Goal: Task Accomplishment & Management: Manage account settings

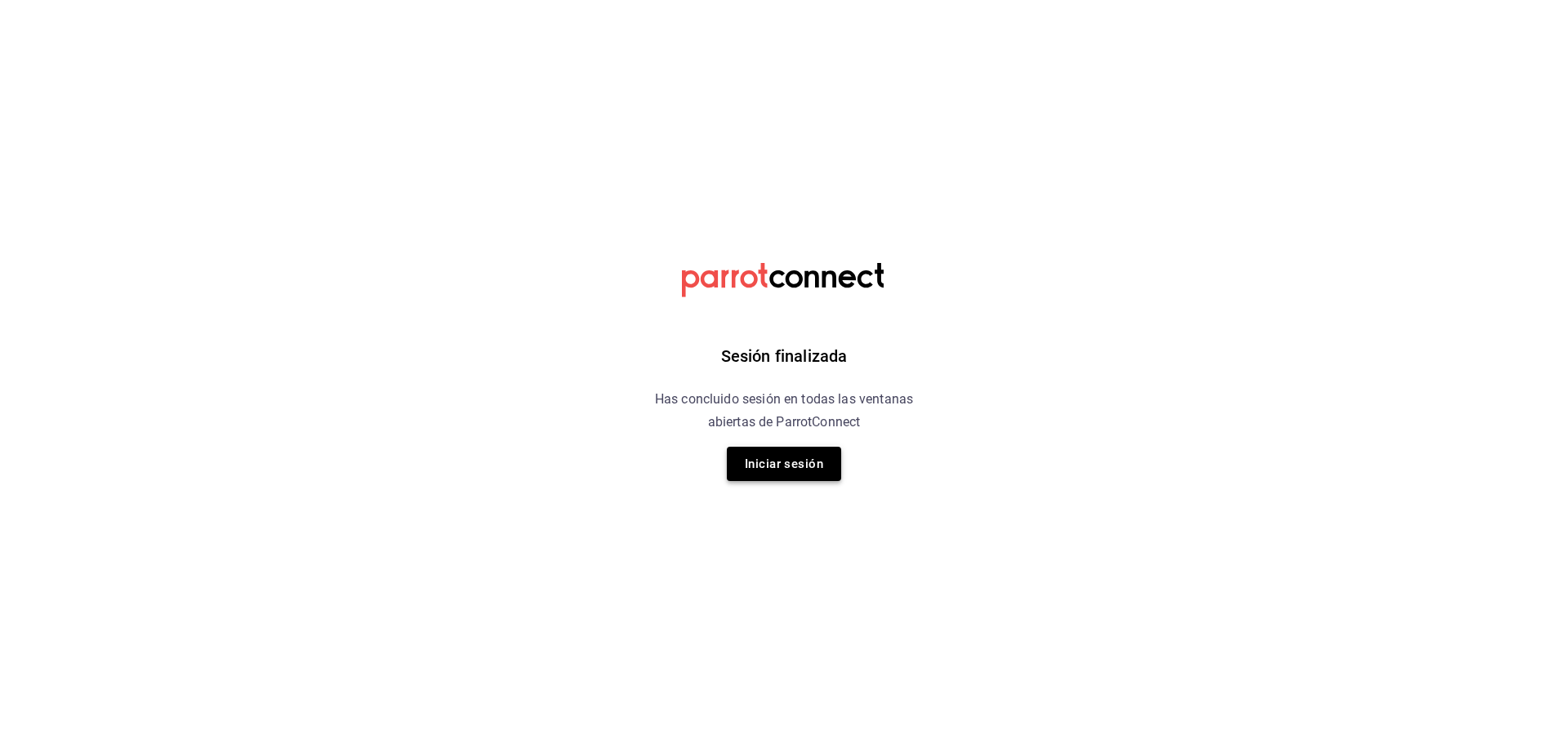
click at [818, 448] on button "Iniciar sesión" at bounding box center [784, 463] width 114 height 35
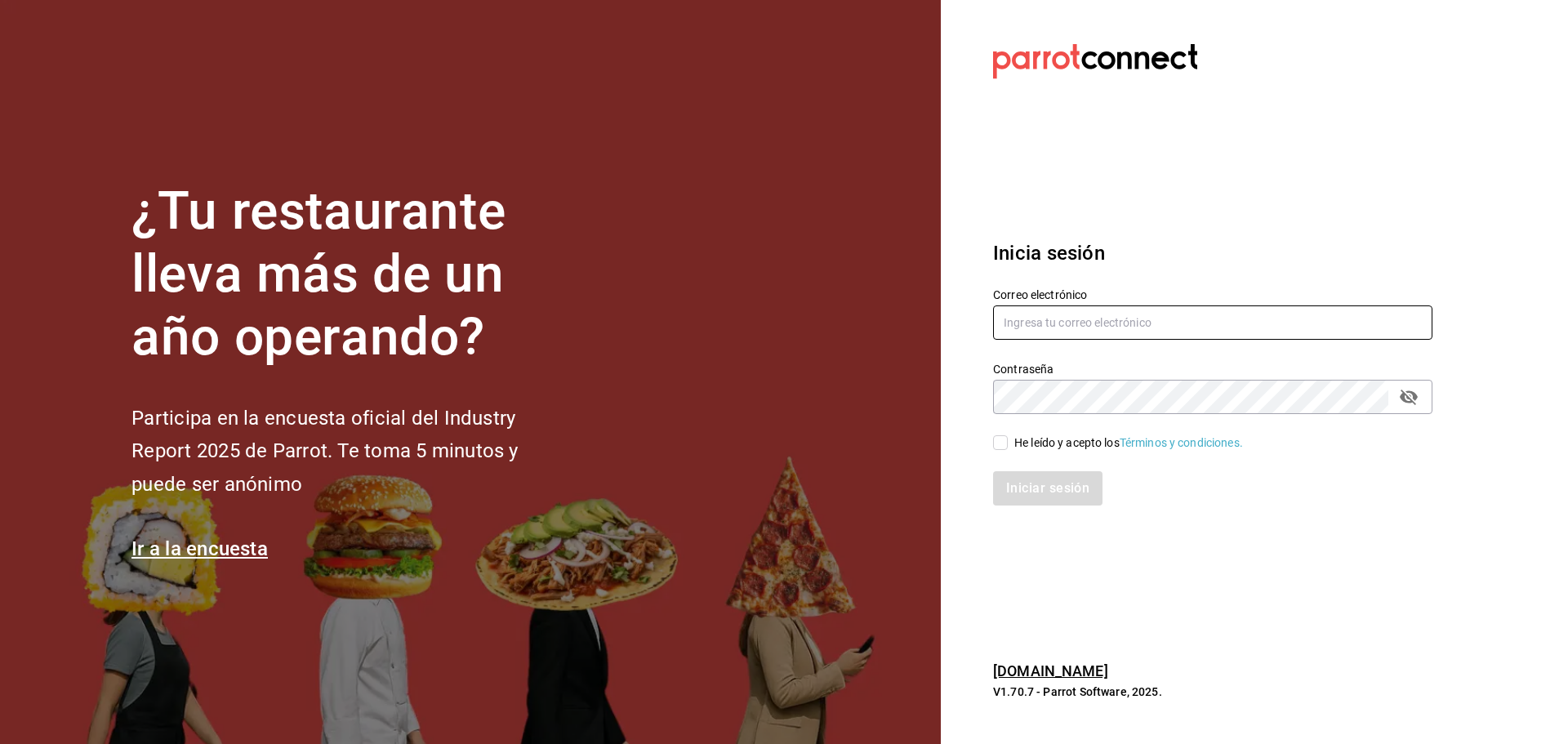
type input "[EMAIL_ADDRESS][DOMAIN_NAME]"
drag, startPoint x: 1004, startPoint y: 424, endPoint x: 1005, endPoint y: 437, distance: 13.0
click at [1004, 425] on div "He leído y acepto los Términos y condiciones." at bounding box center [1202, 433] width 459 height 37
click at [1005, 437] on input "He leído y acepto los Términos y condiciones." at bounding box center [1000, 442] width 15 height 15
checkbox input "true"
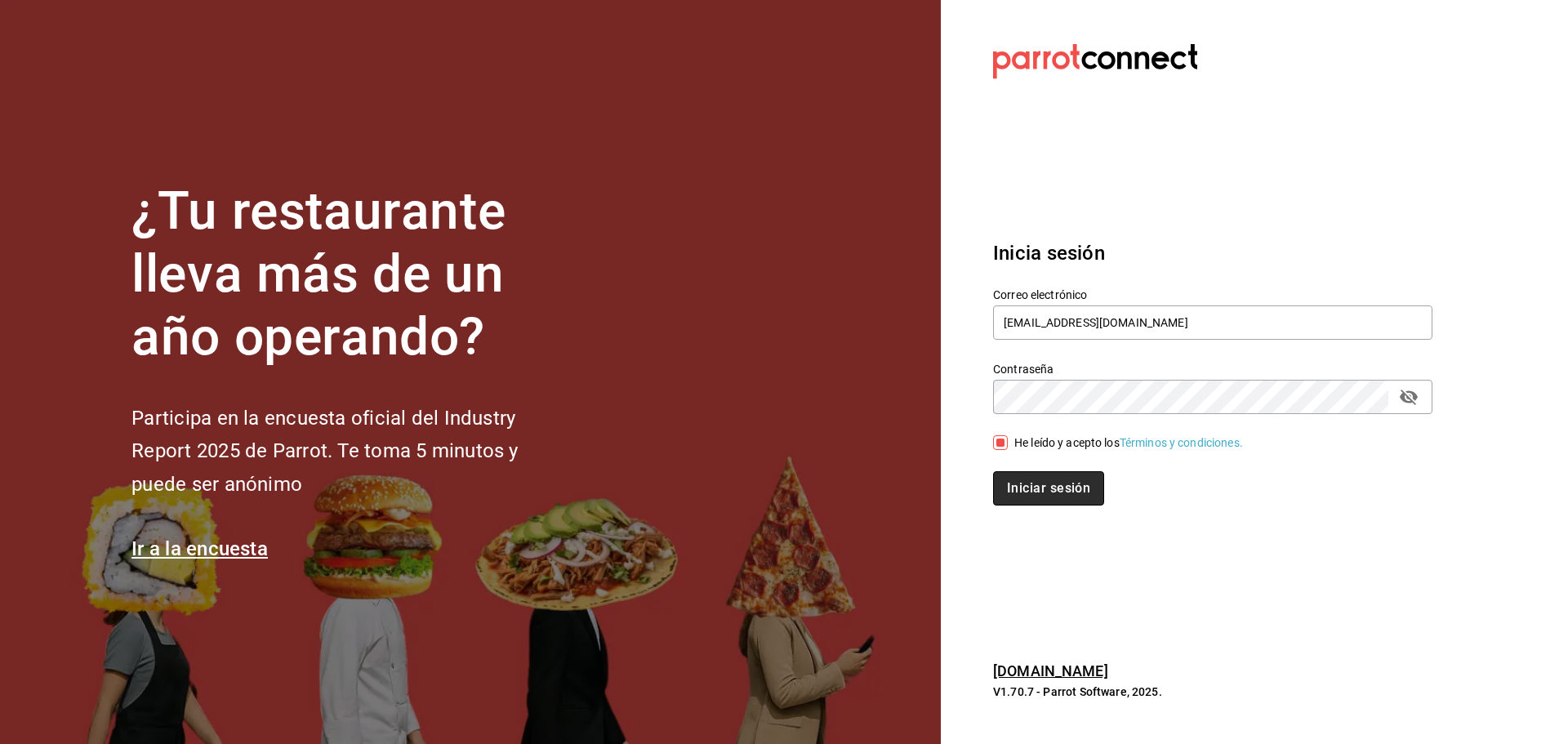
click at [1029, 494] on button "Iniciar sesión" at bounding box center [1048, 488] width 111 height 35
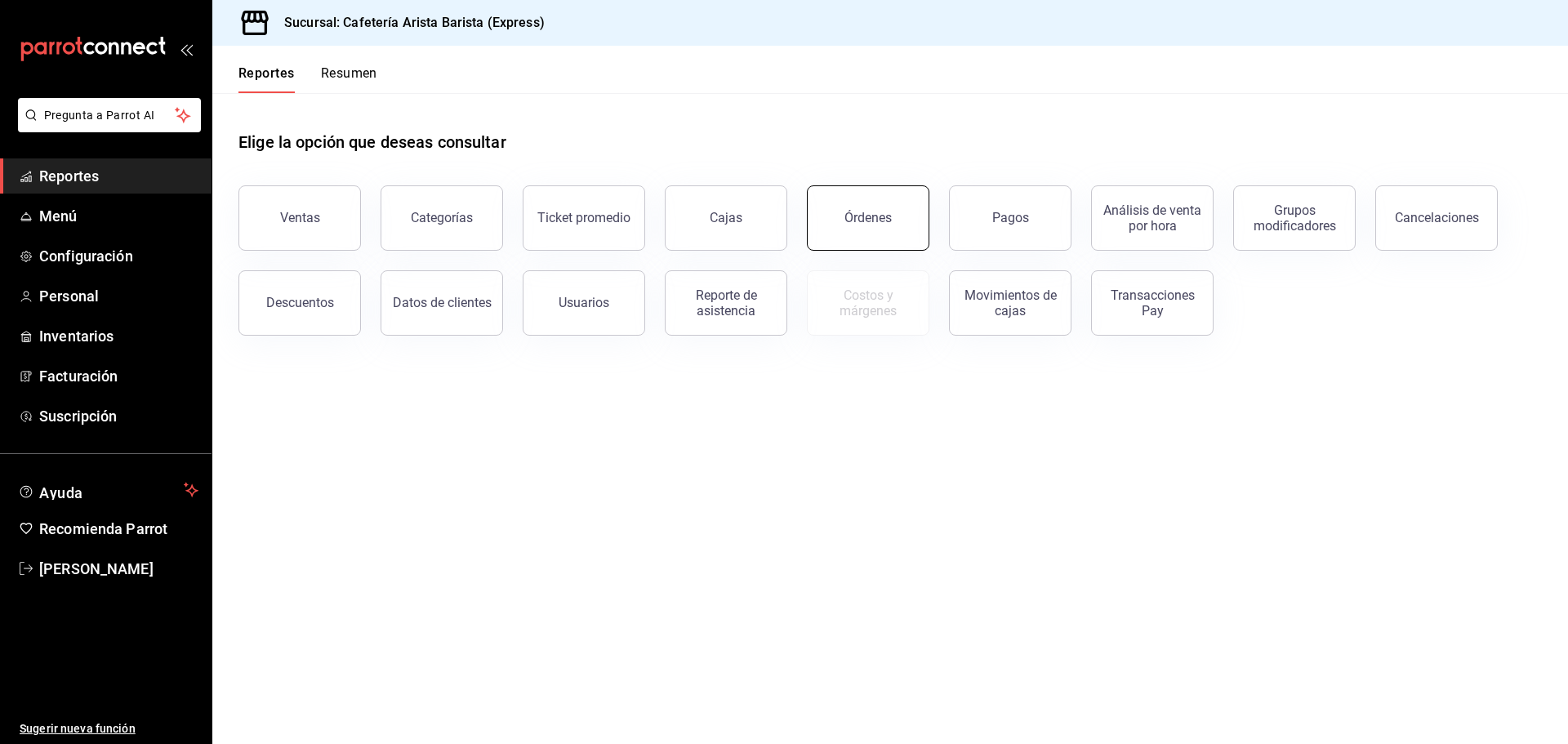
click at [853, 220] on div "Órdenes" at bounding box center [867, 217] width 47 height 15
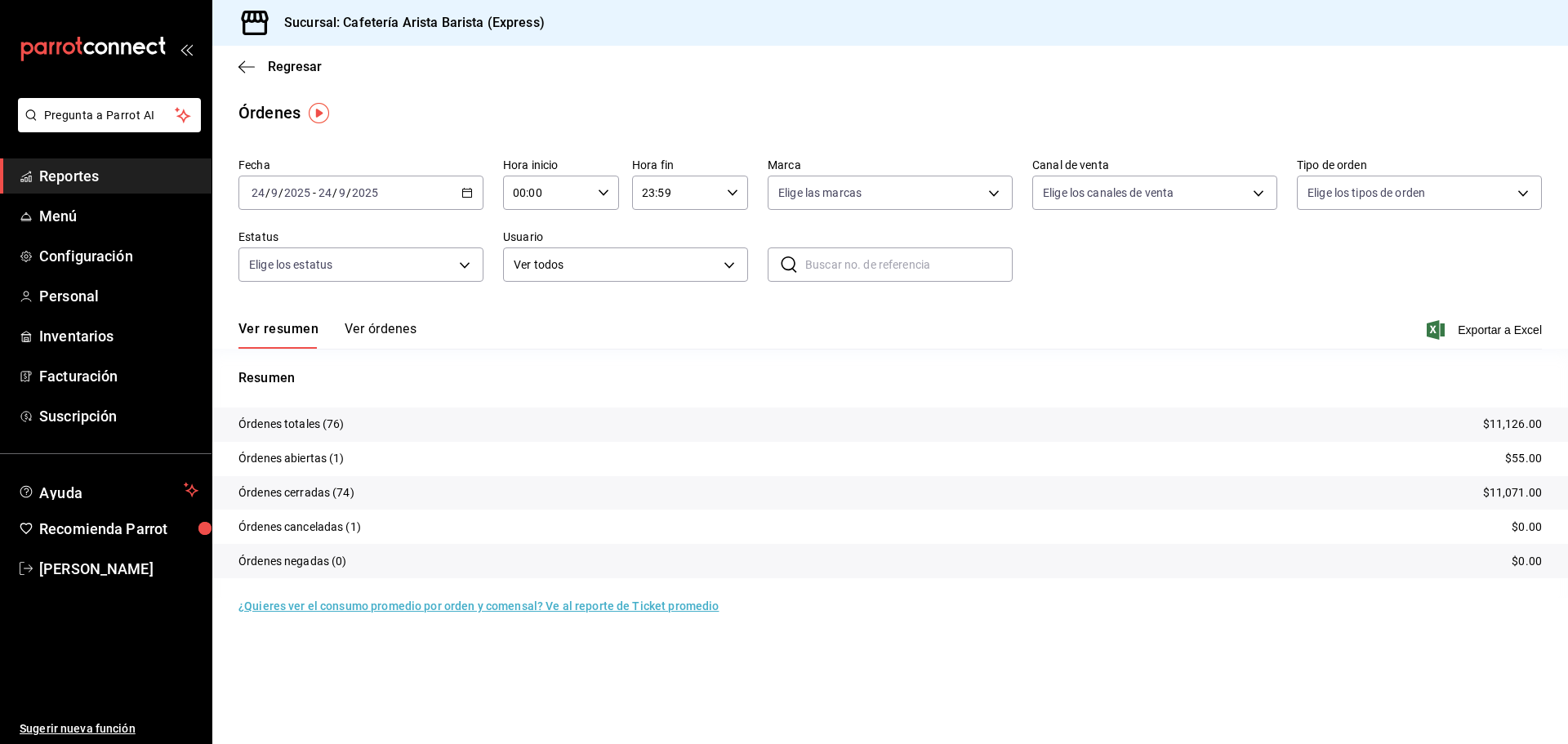
click at [389, 324] on button "Ver órdenes" at bounding box center [380, 335] width 72 height 28
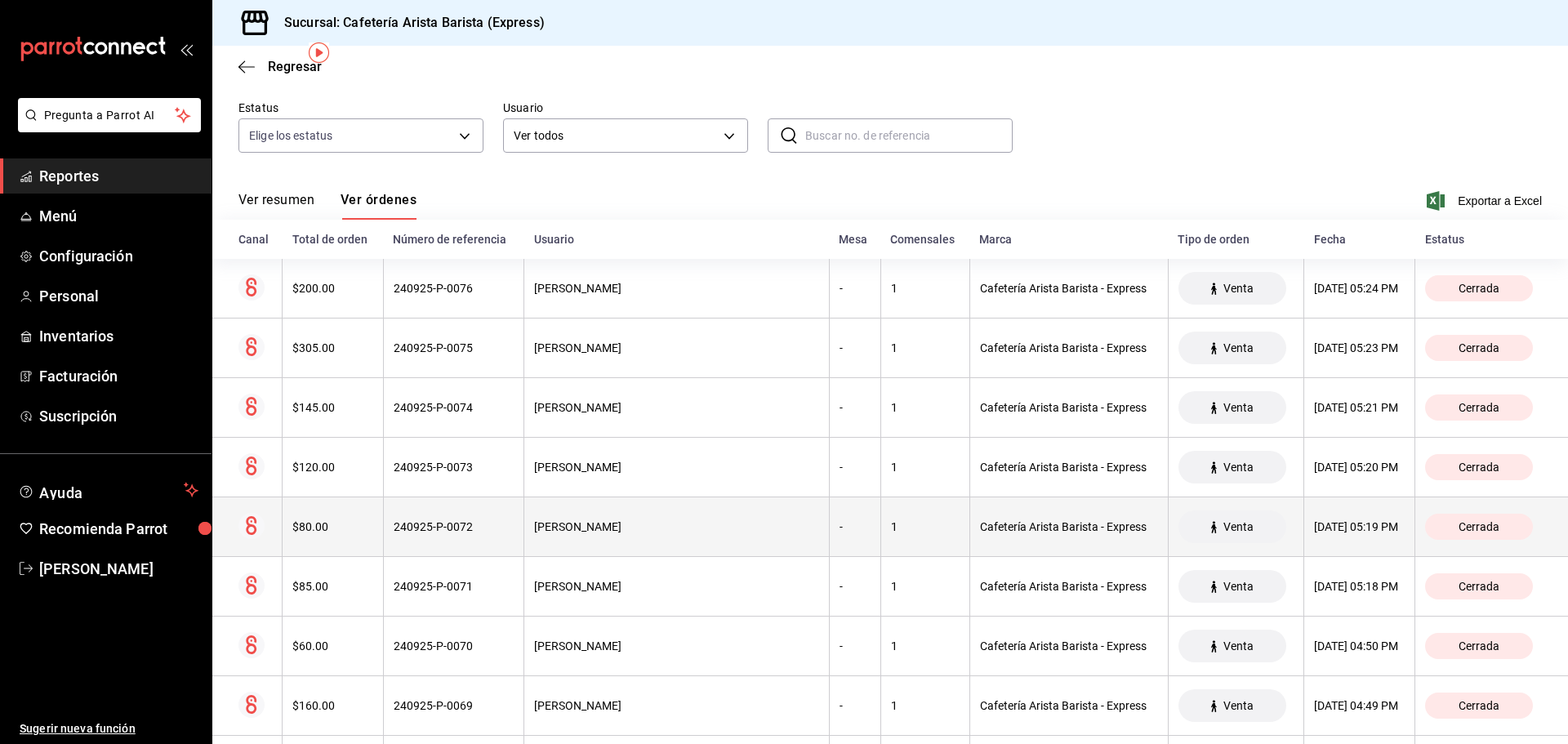
scroll to position [163, 0]
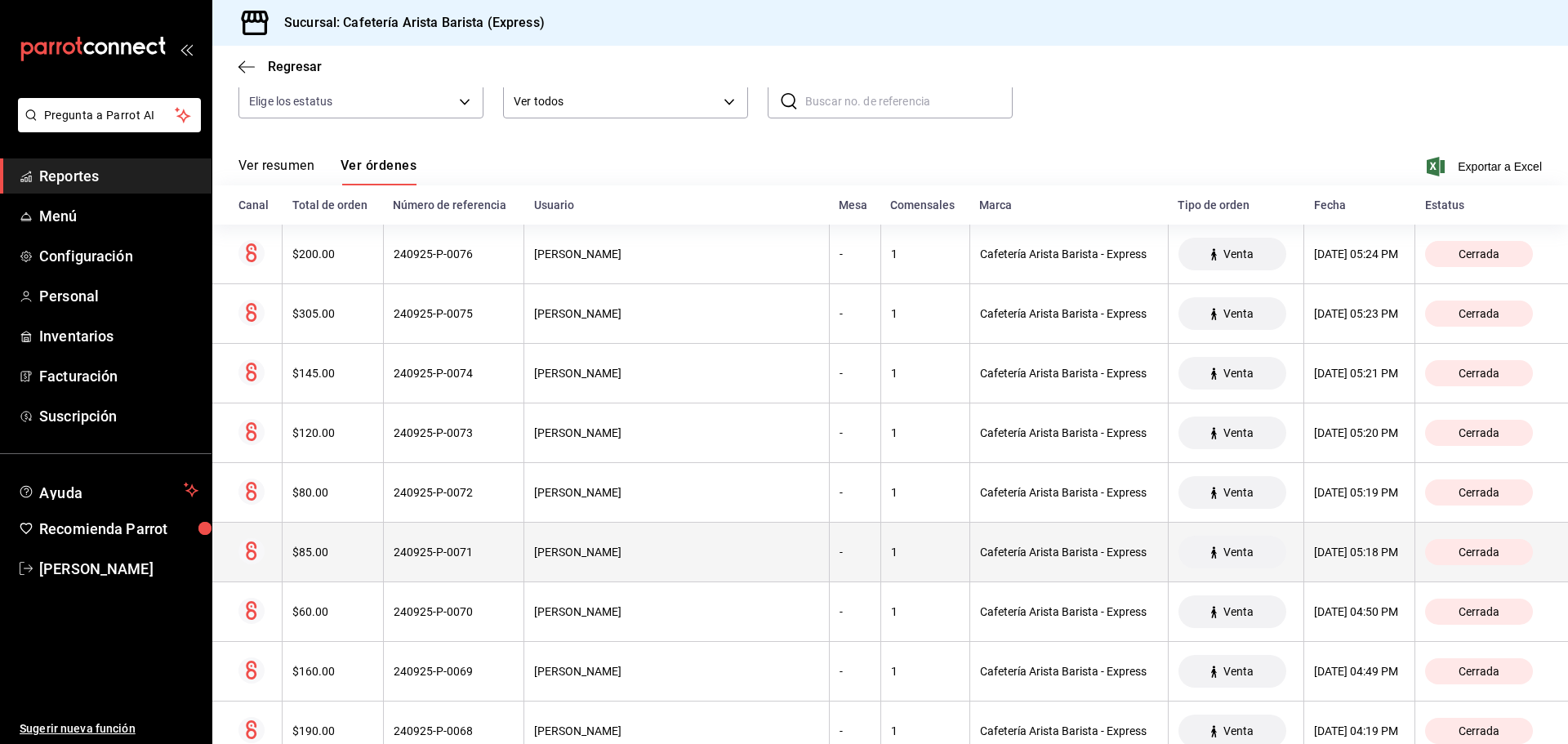
click at [1168, 561] on th "Venta" at bounding box center [1236, 552] width 137 height 59
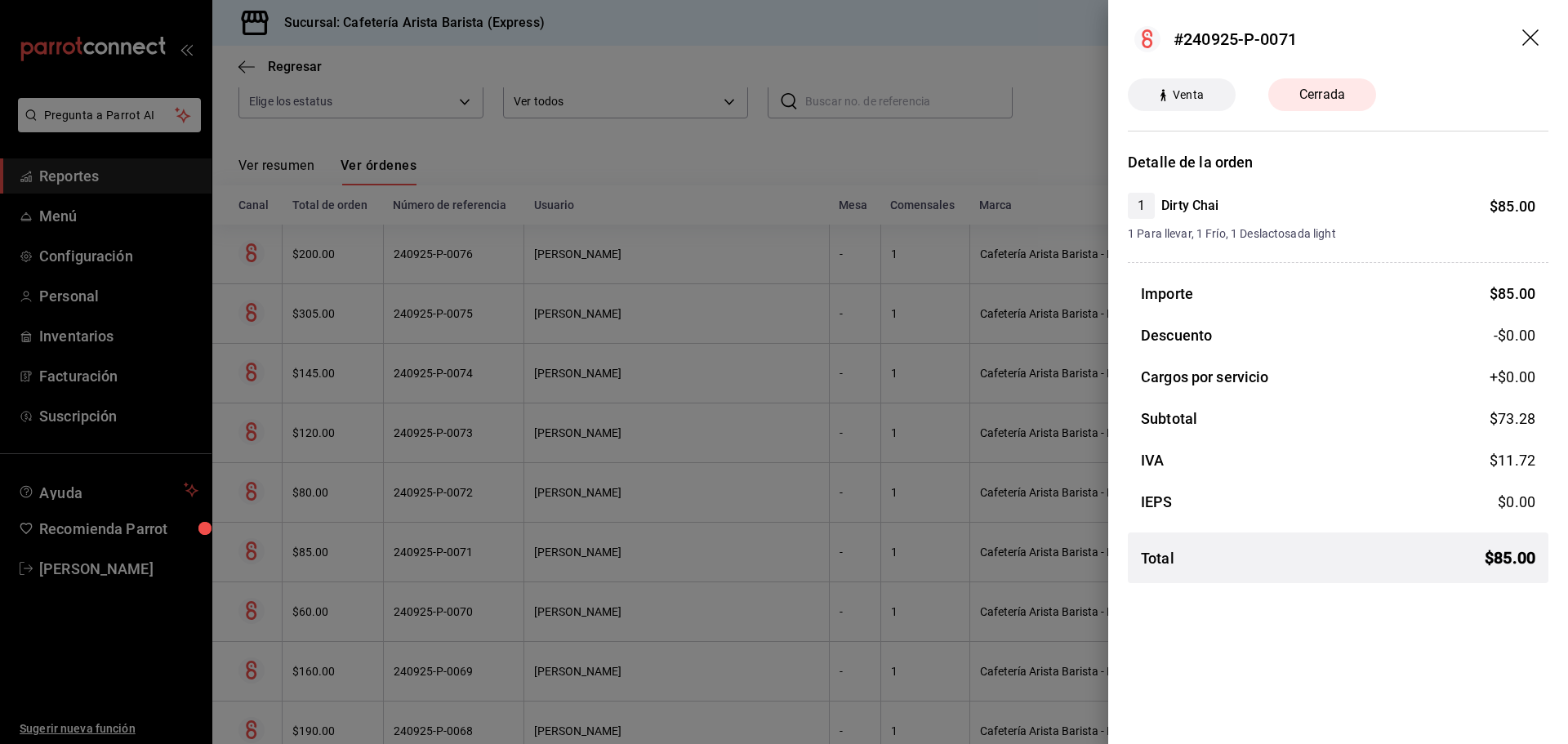
click at [977, 558] on div at bounding box center [784, 372] width 1568 height 744
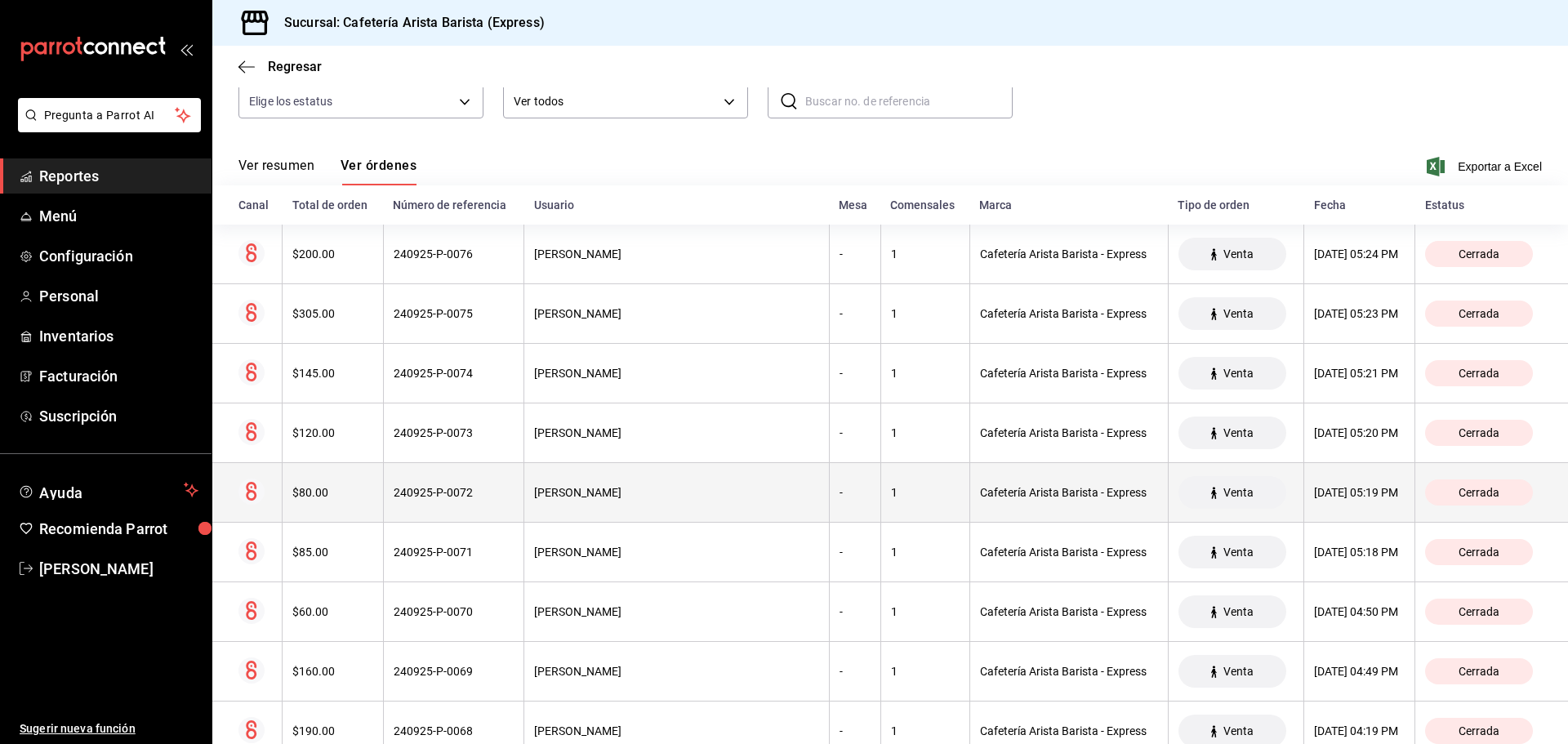
click at [969, 505] on th "Cafetería Arista Barista - Express" at bounding box center [1068, 493] width 199 height 59
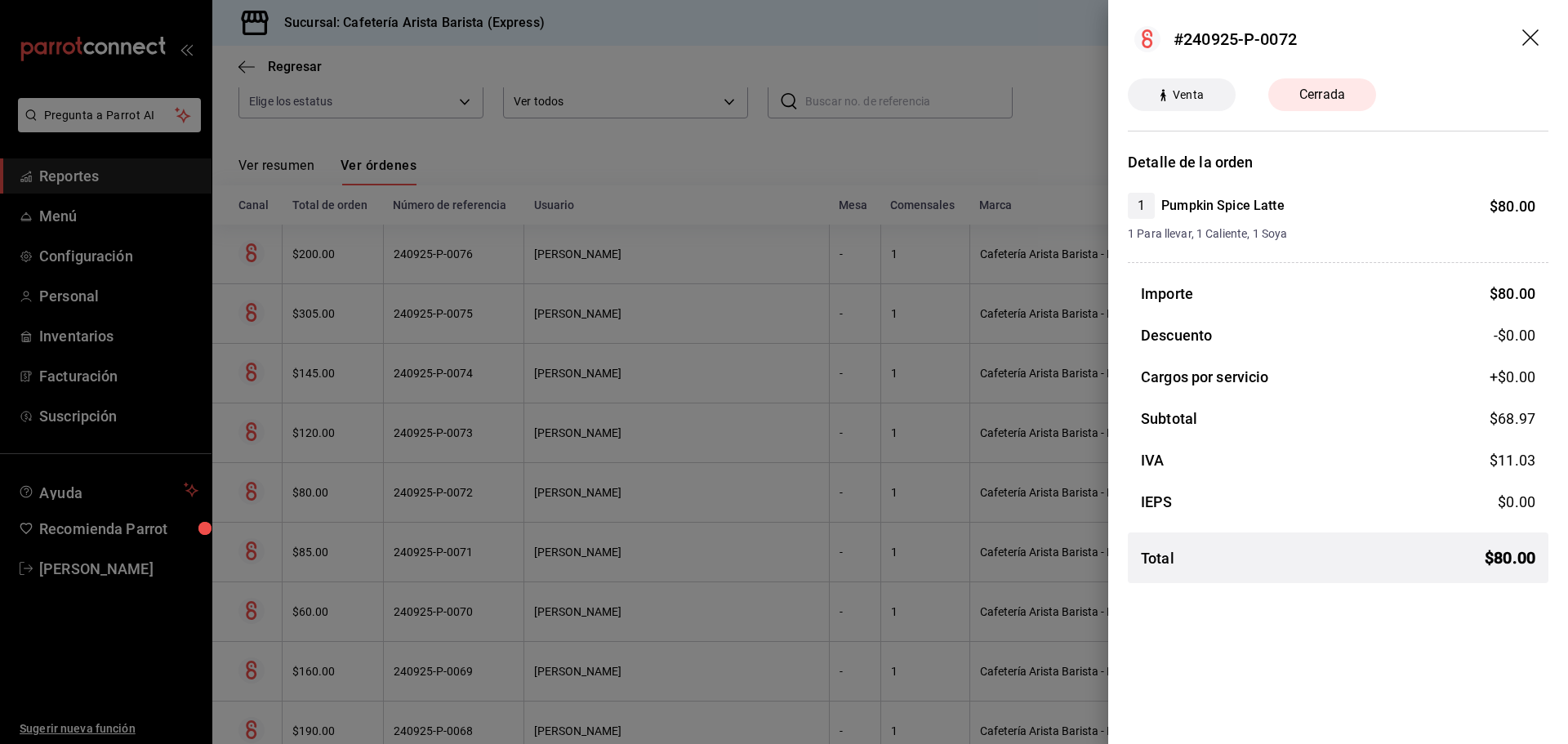
click at [905, 504] on div at bounding box center [784, 372] width 1568 height 744
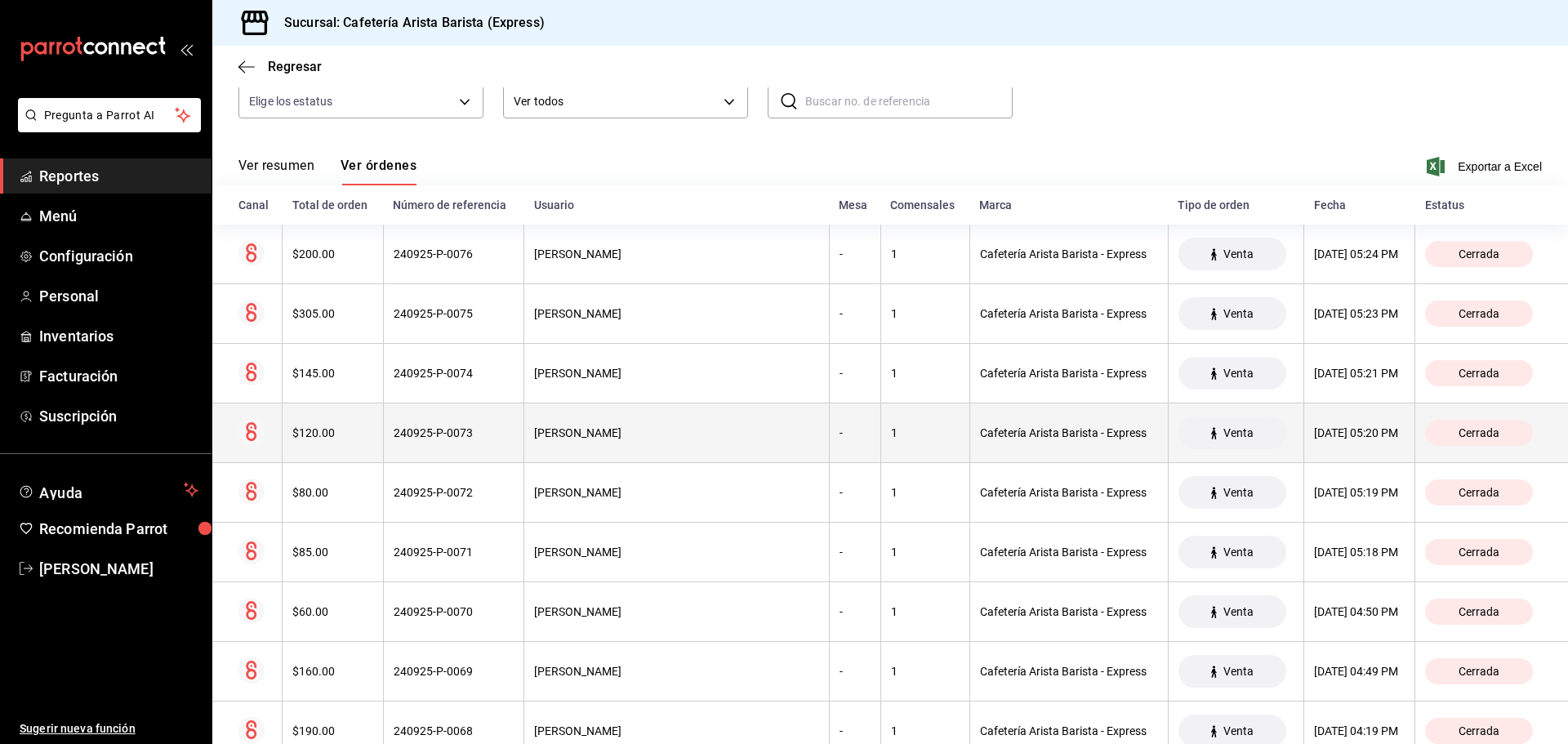
click at [969, 449] on th "Cafetería Arista Barista - Express" at bounding box center [1068, 433] width 199 height 59
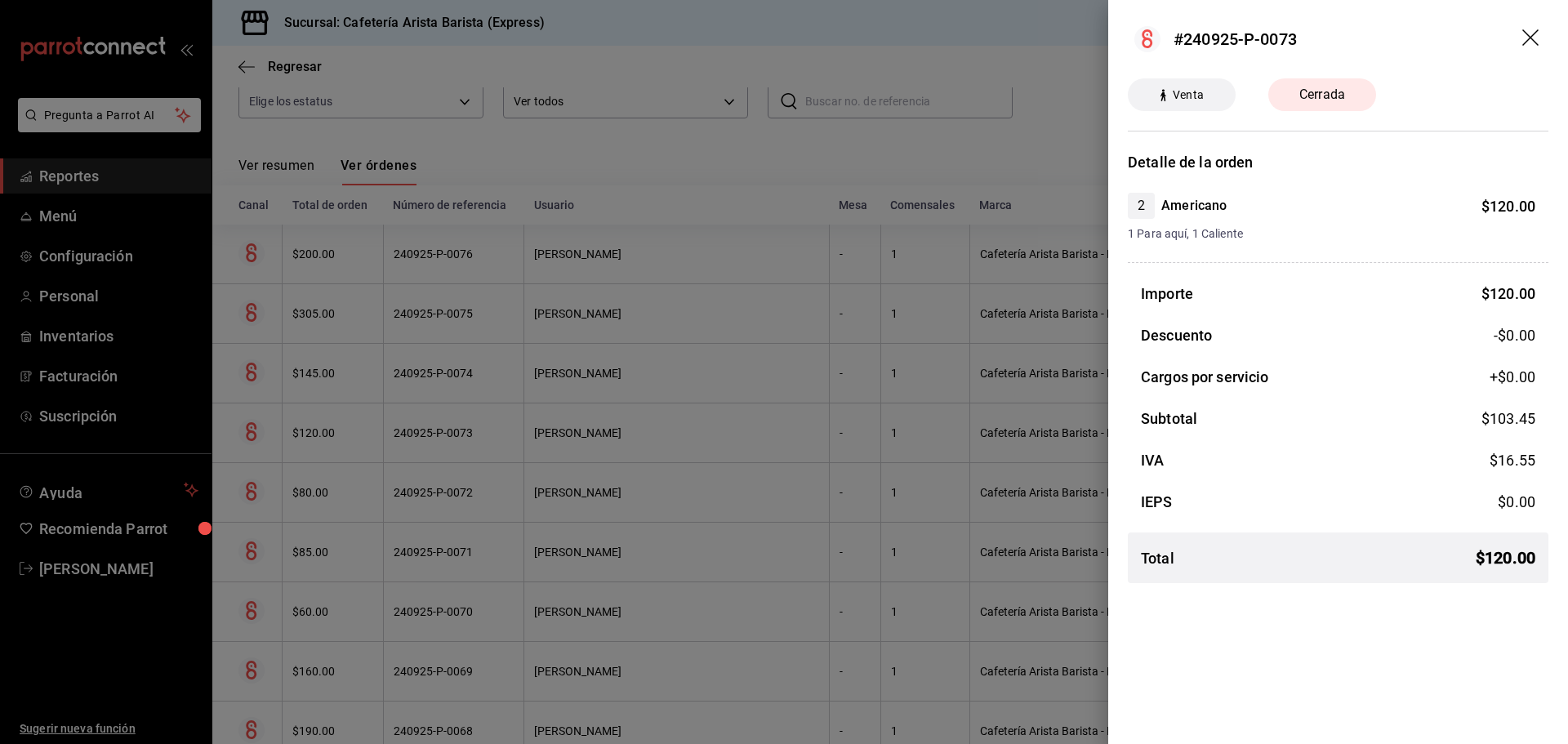
click at [896, 449] on div at bounding box center [784, 372] width 1568 height 744
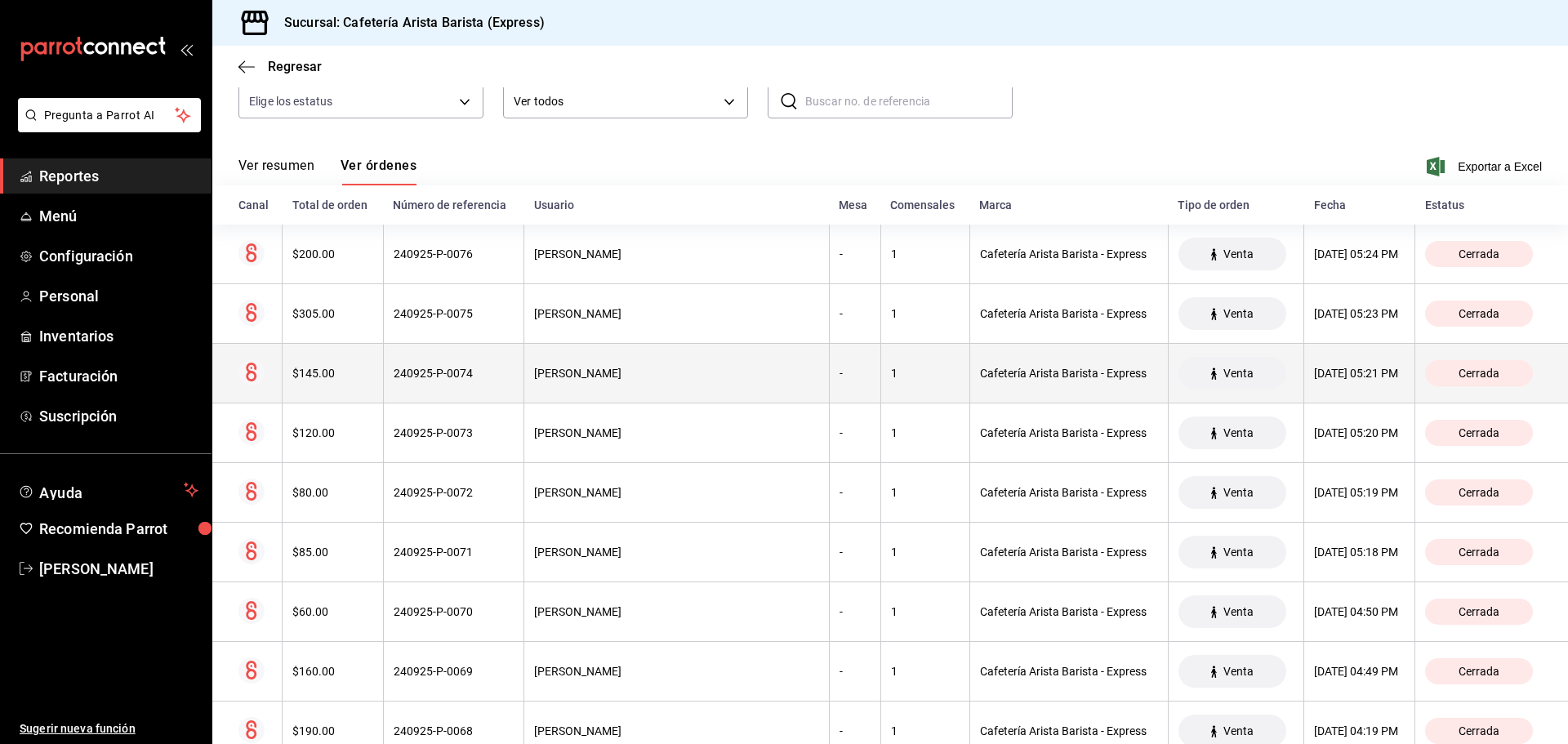
click at [893, 392] on th "1" at bounding box center [925, 373] width 89 height 59
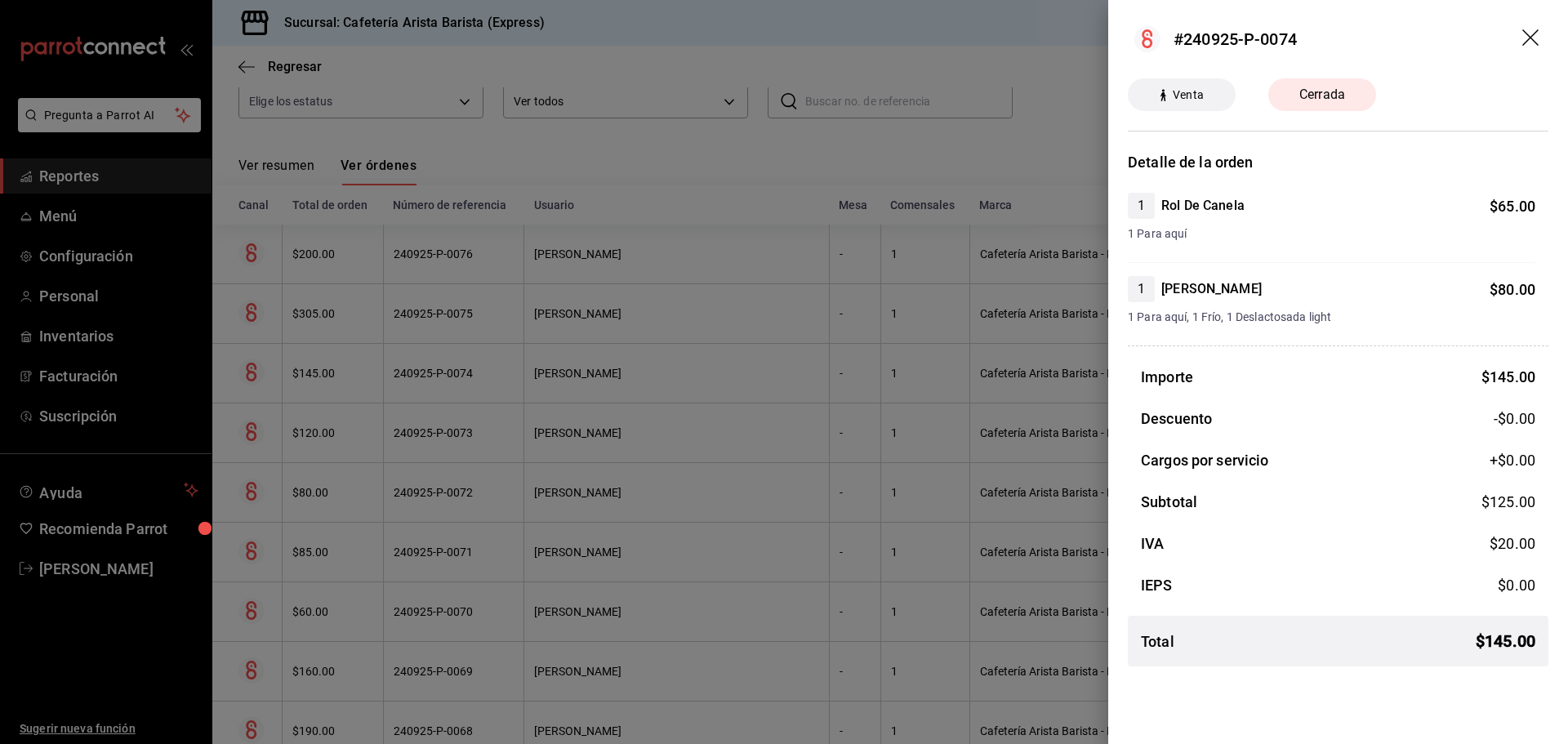
click at [890, 394] on div at bounding box center [784, 372] width 1568 height 744
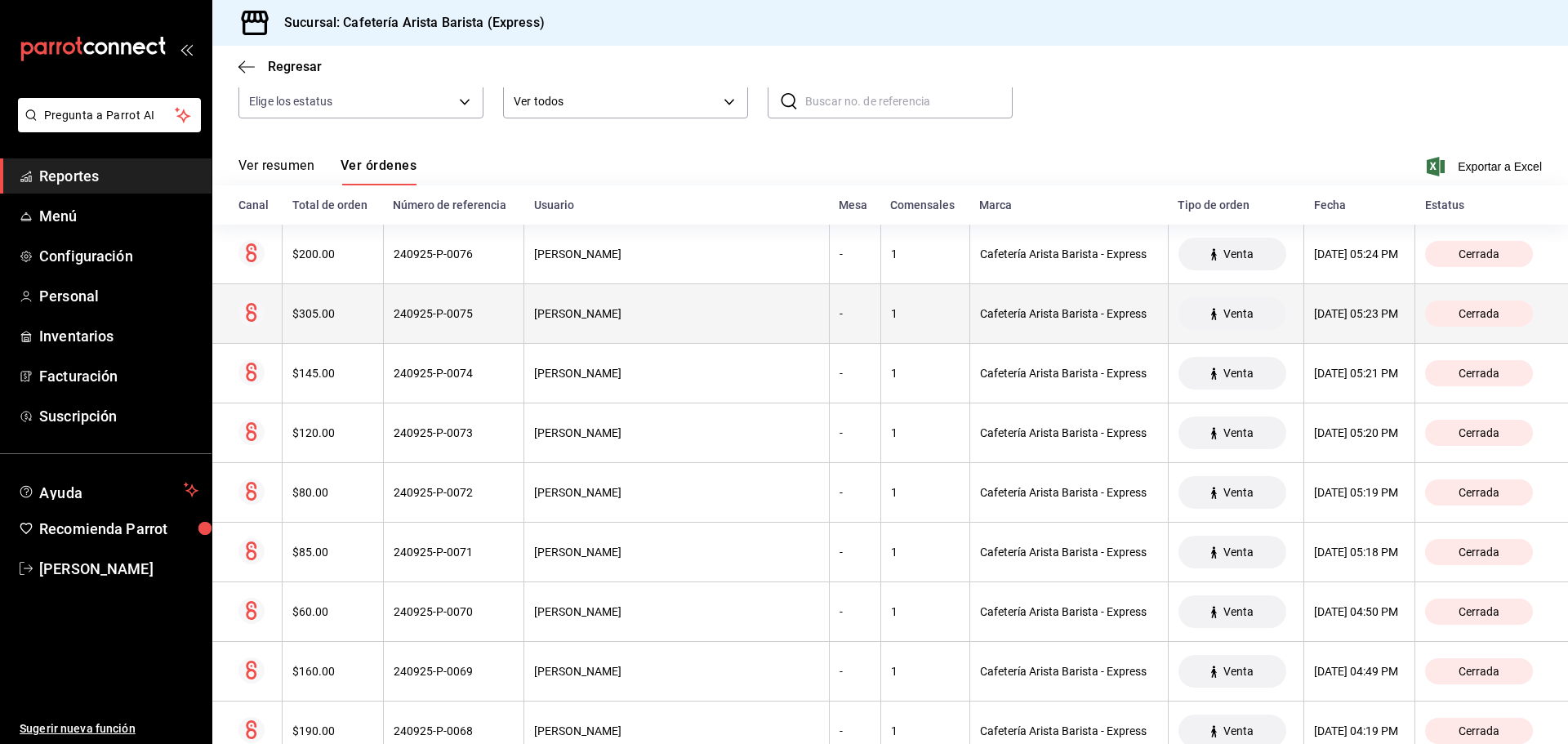
click at [969, 328] on th "Cafetería Arista Barista - Express" at bounding box center [1068, 313] width 199 height 59
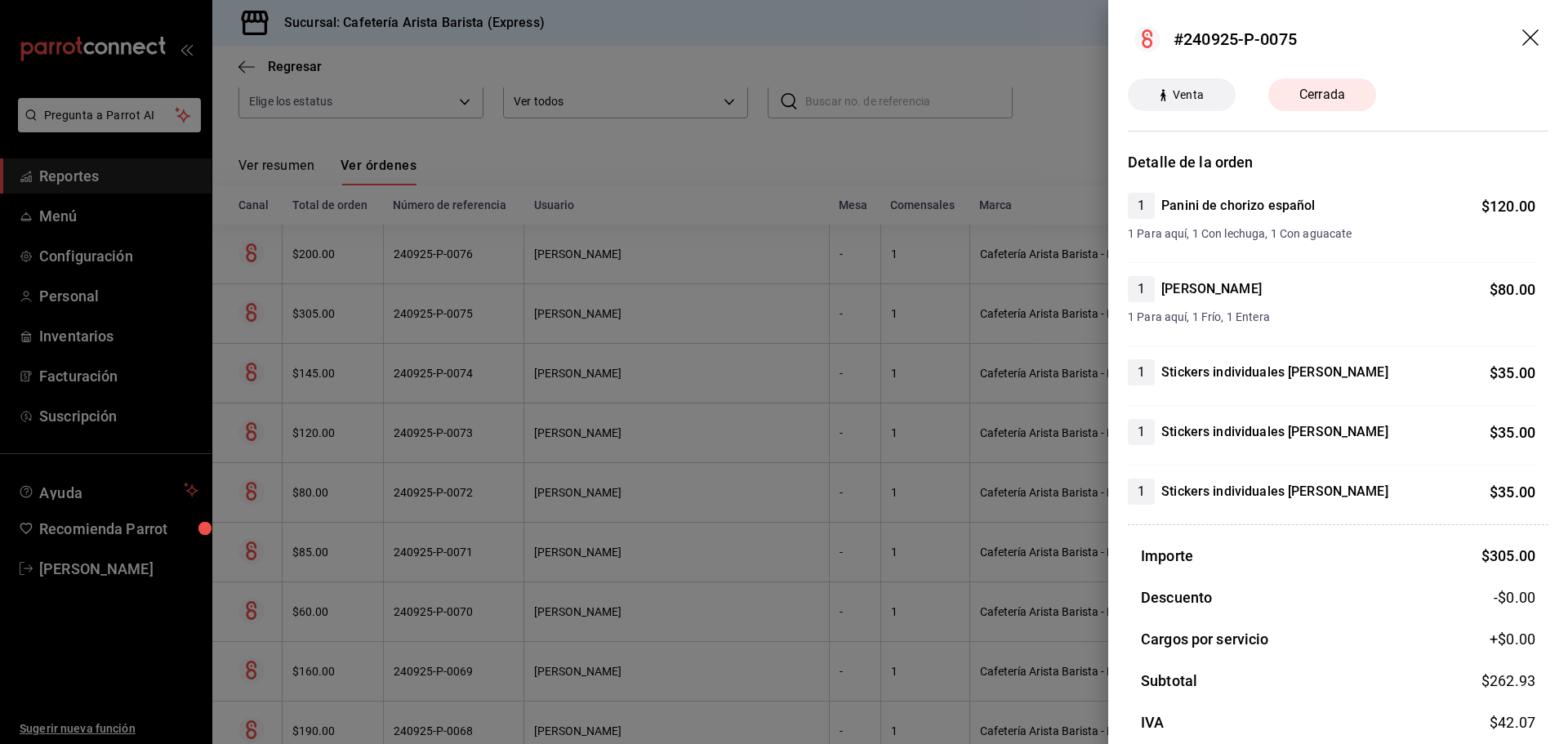
click at [893, 328] on div at bounding box center [784, 372] width 1568 height 744
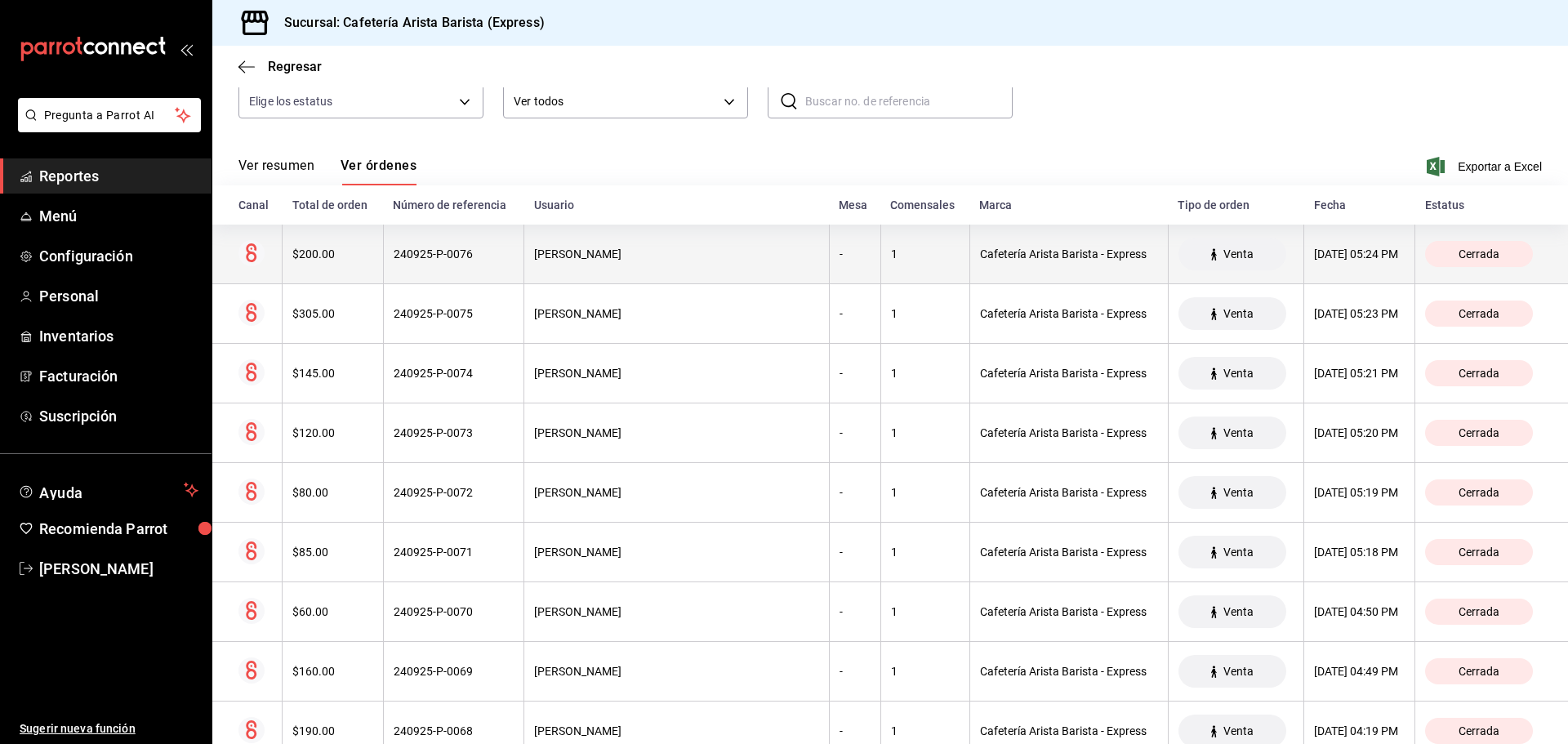
click at [969, 267] on th "Cafetería Arista Barista - Express" at bounding box center [1068, 254] width 199 height 59
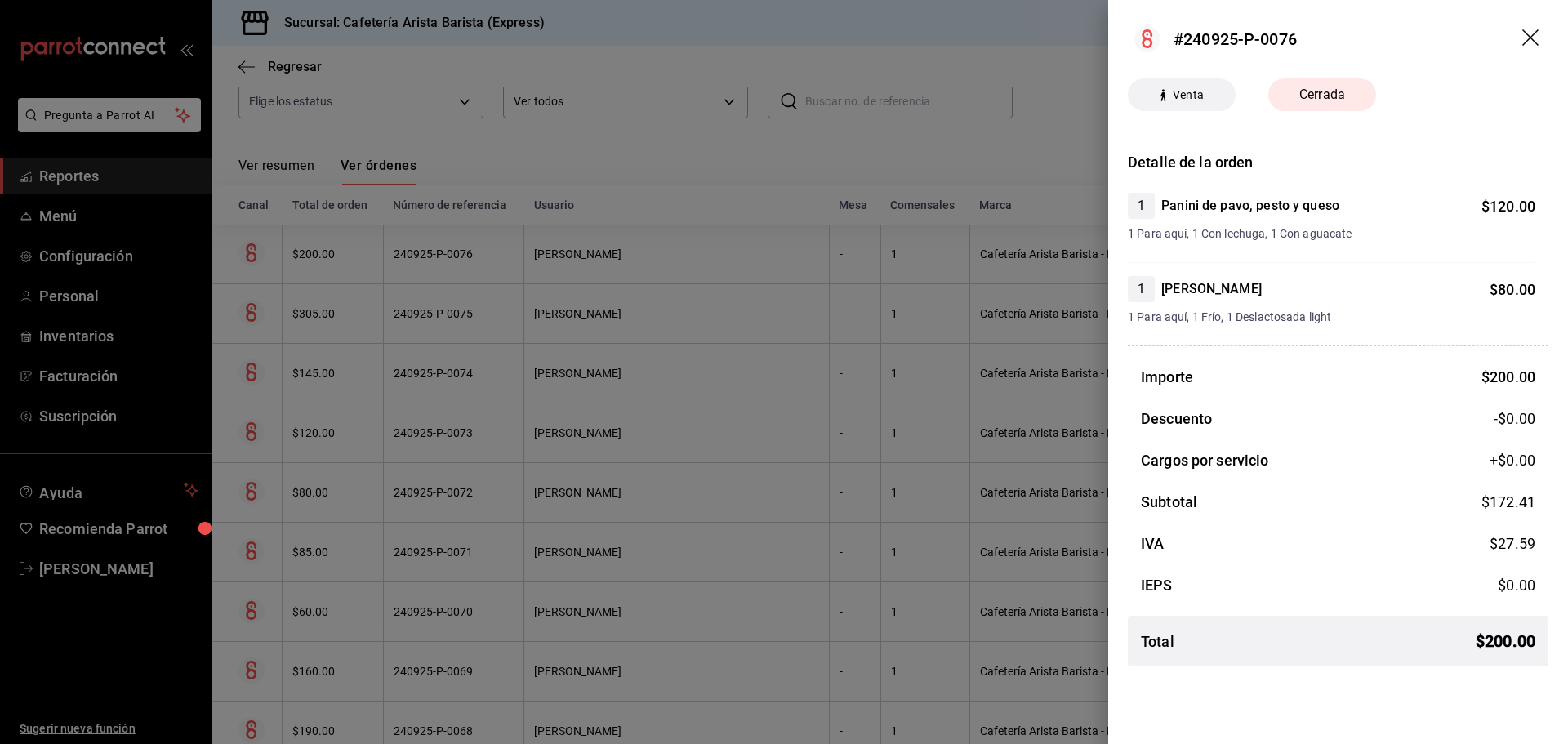
drag, startPoint x: 897, startPoint y: 269, endPoint x: 639, endPoint y: 288, distance: 258.7
click at [639, 288] on div at bounding box center [784, 372] width 1568 height 744
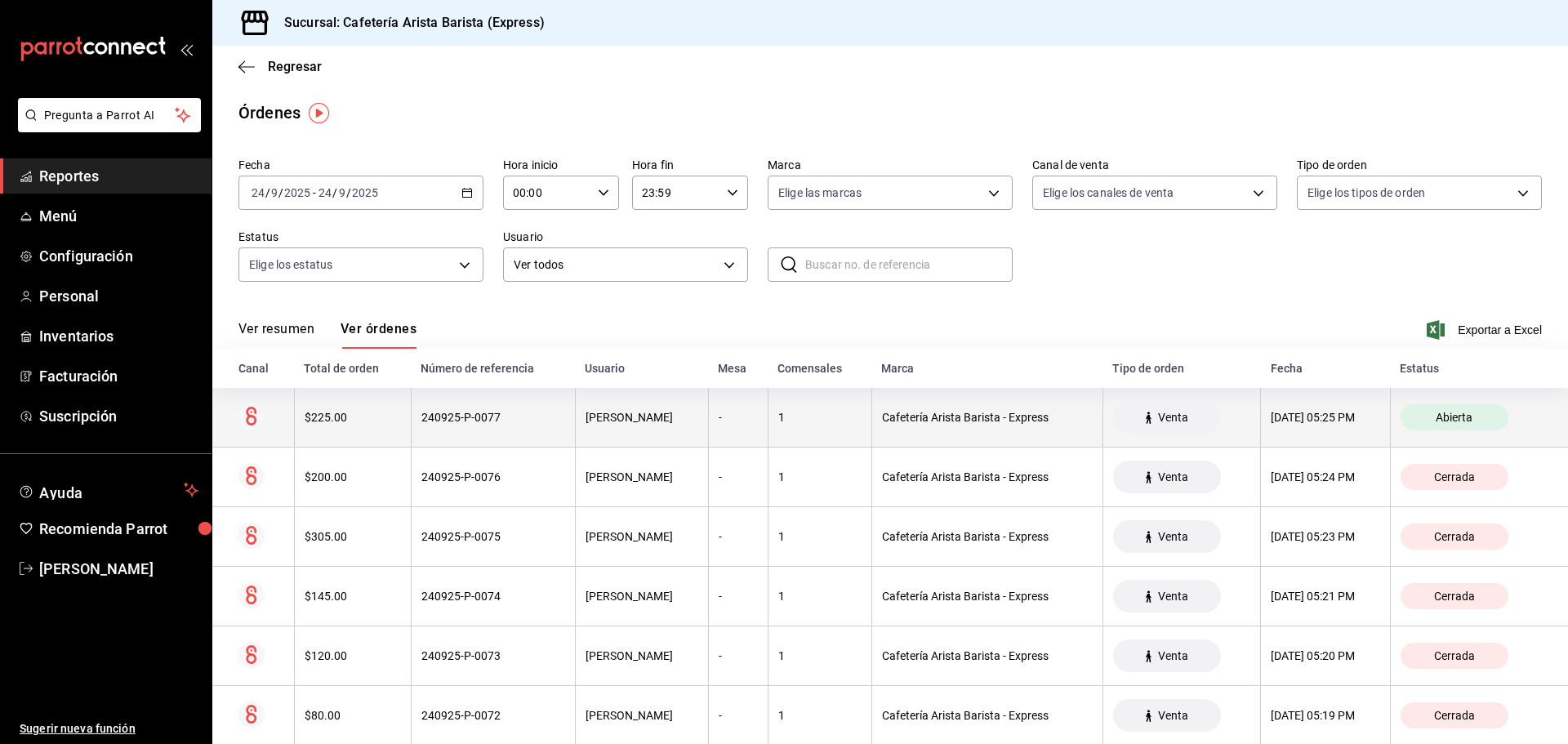
click at [430, 410] on th "240925-P-0077" at bounding box center [492, 417] width 164 height 59
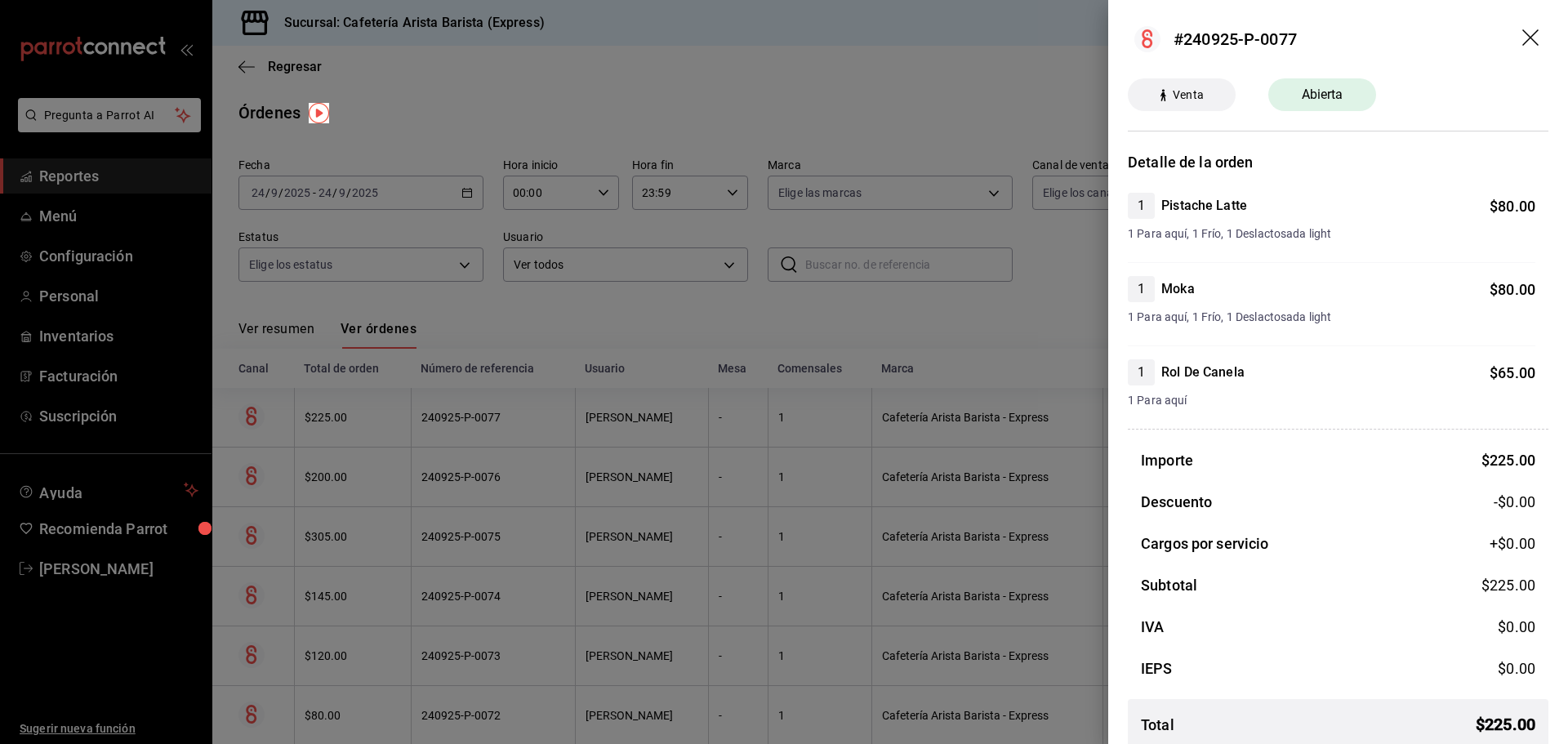
drag, startPoint x: 483, startPoint y: 446, endPoint x: 472, endPoint y: 528, distance: 82.7
click at [482, 446] on div at bounding box center [784, 372] width 1568 height 744
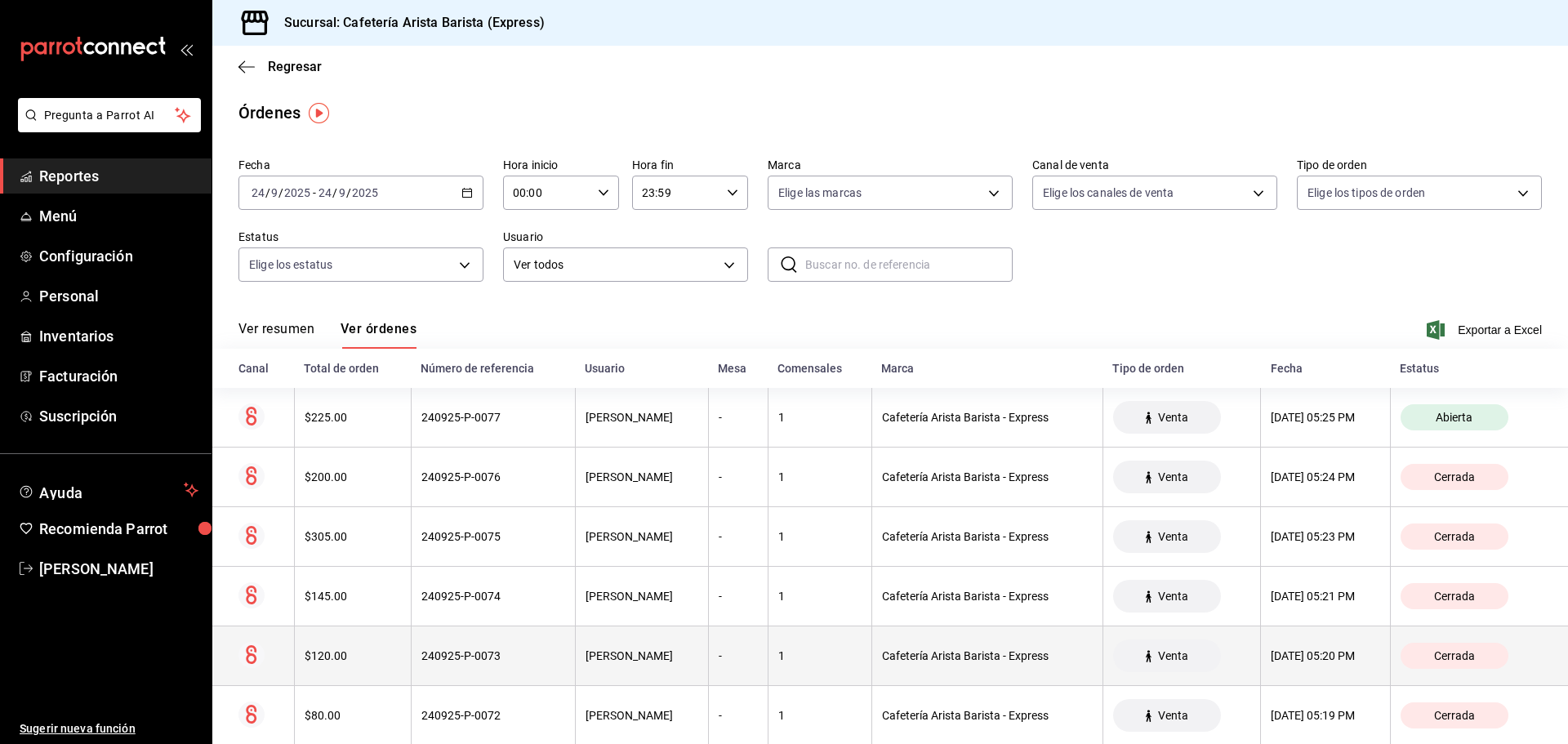
click at [449, 671] on th "240925-P-0073" at bounding box center [492, 656] width 164 height 59
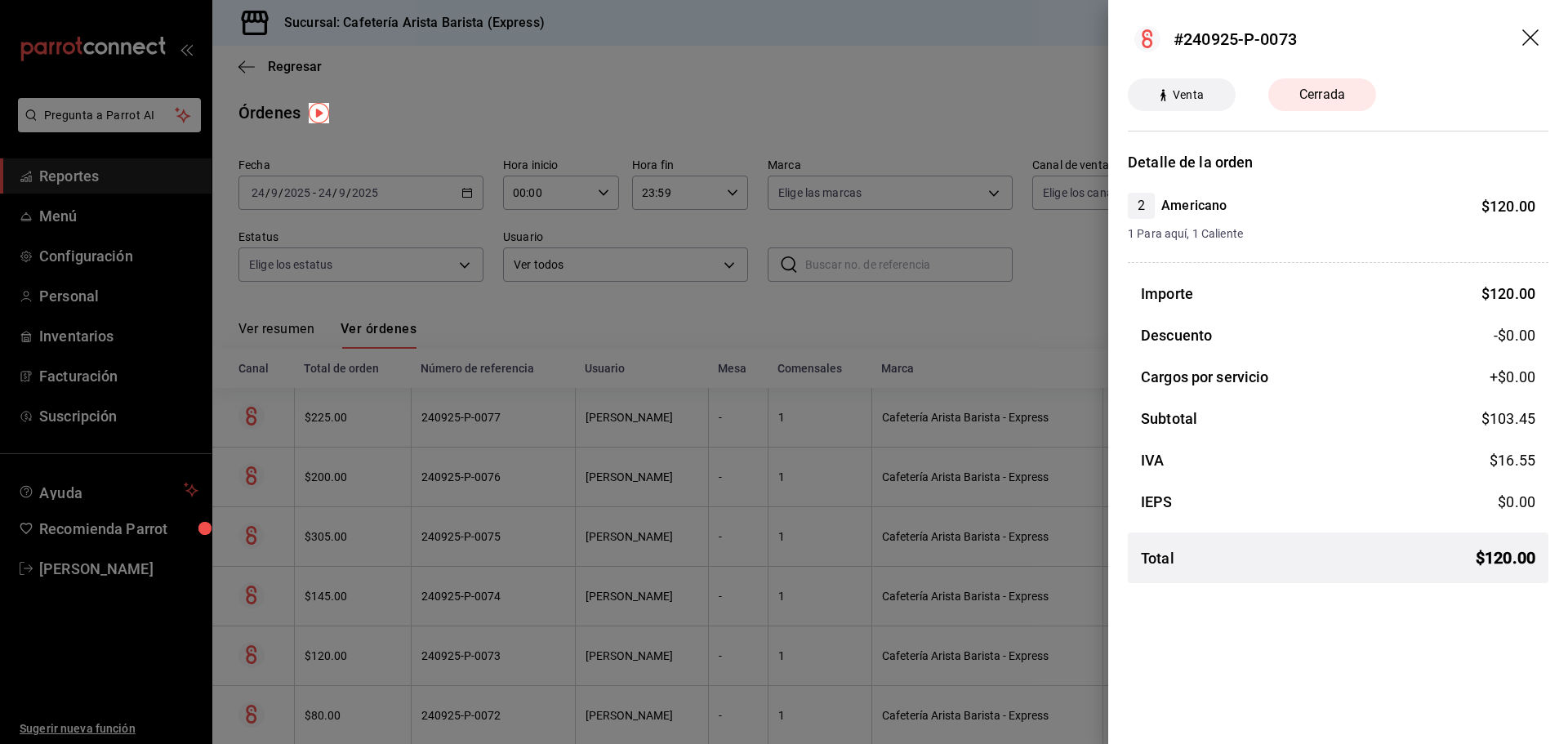
click at [449, 671] on div at bounding box center [784, 372] width 1568 height 744
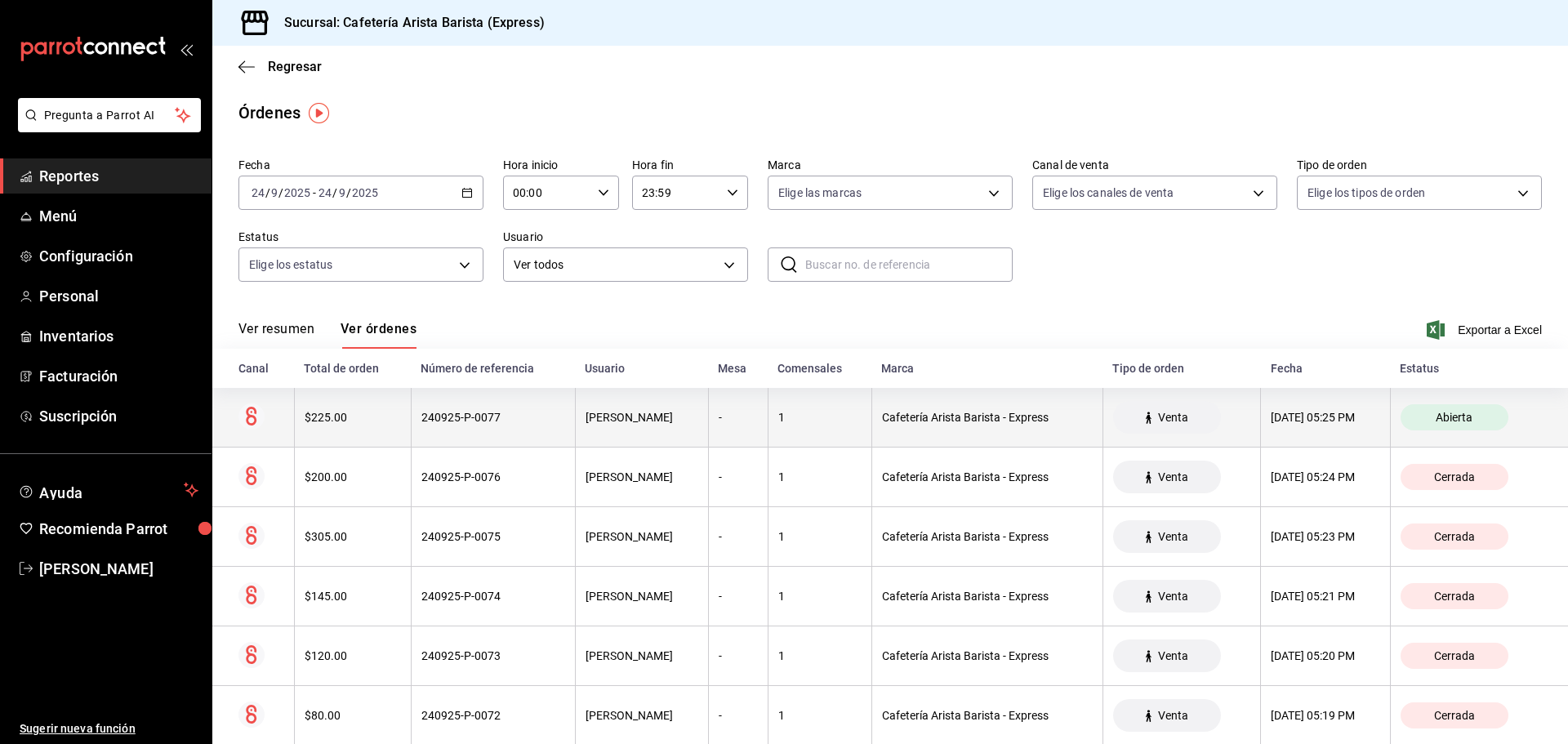
click at [341, 417] on div "$225.00" at bounding box center [352, 417] width 97 height 13
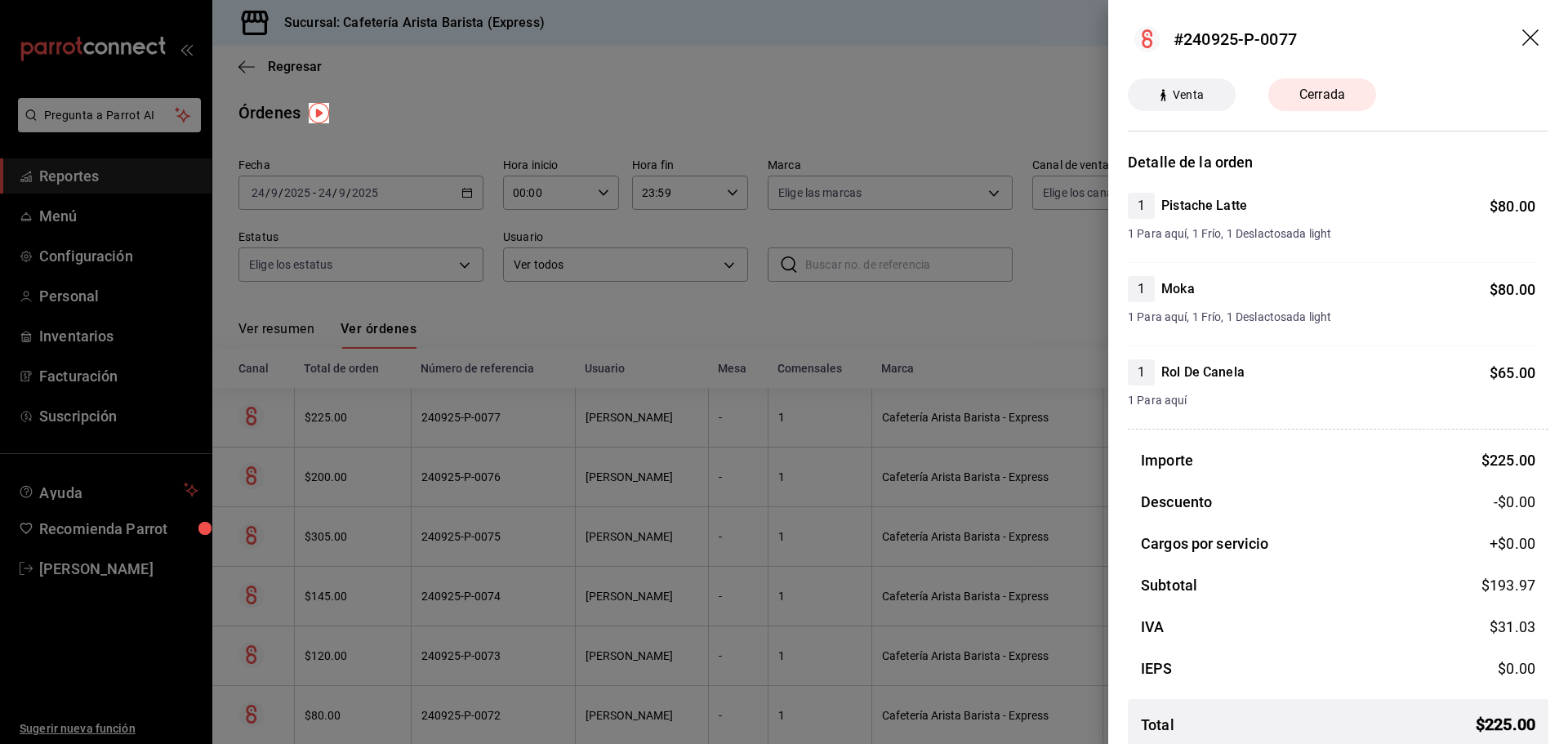
click at [343, 424] on div at bounding box center [784, 372] width 1568 height 744
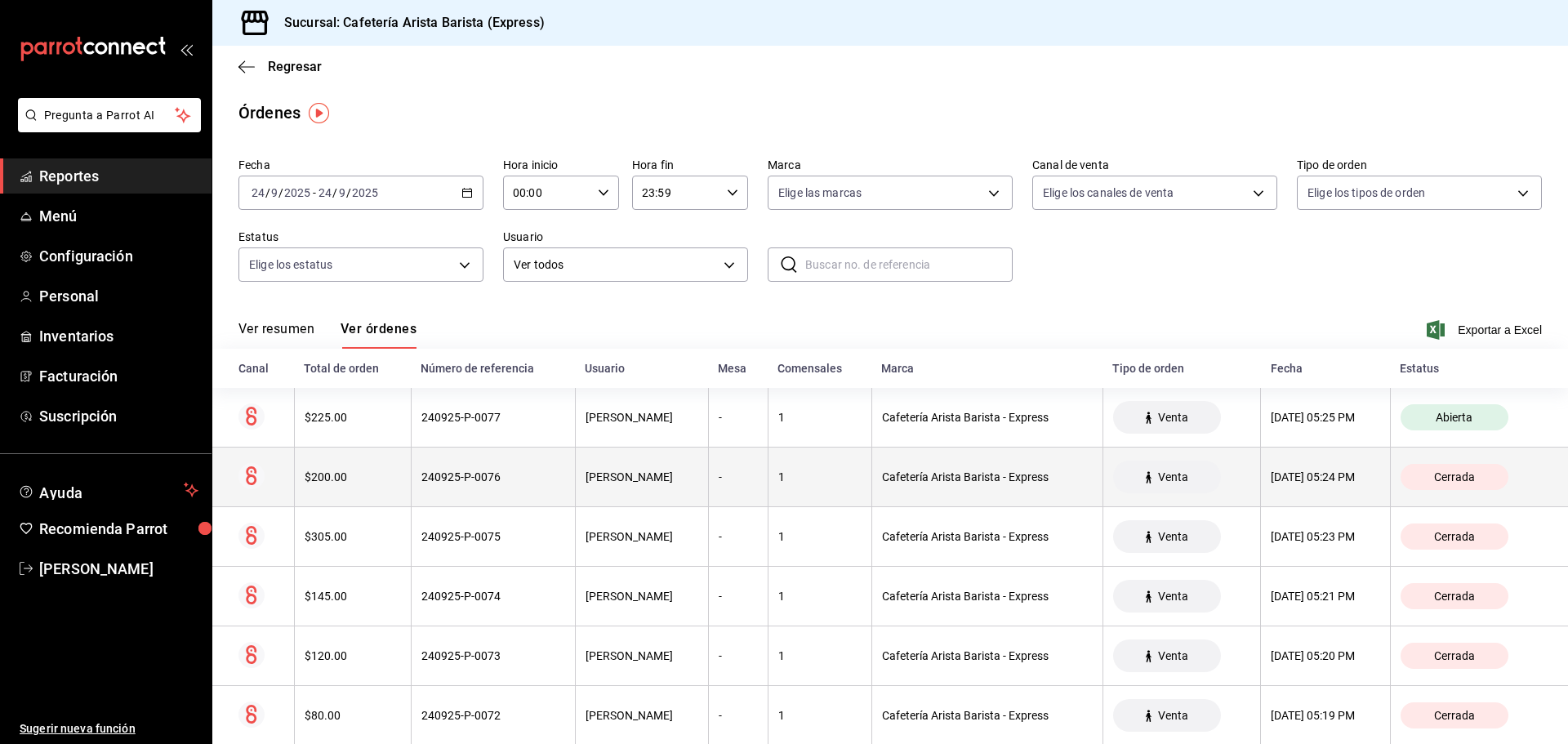
click at [344, 496] on th "$200.00" at bounding box center [352, 477] width 117 height 59
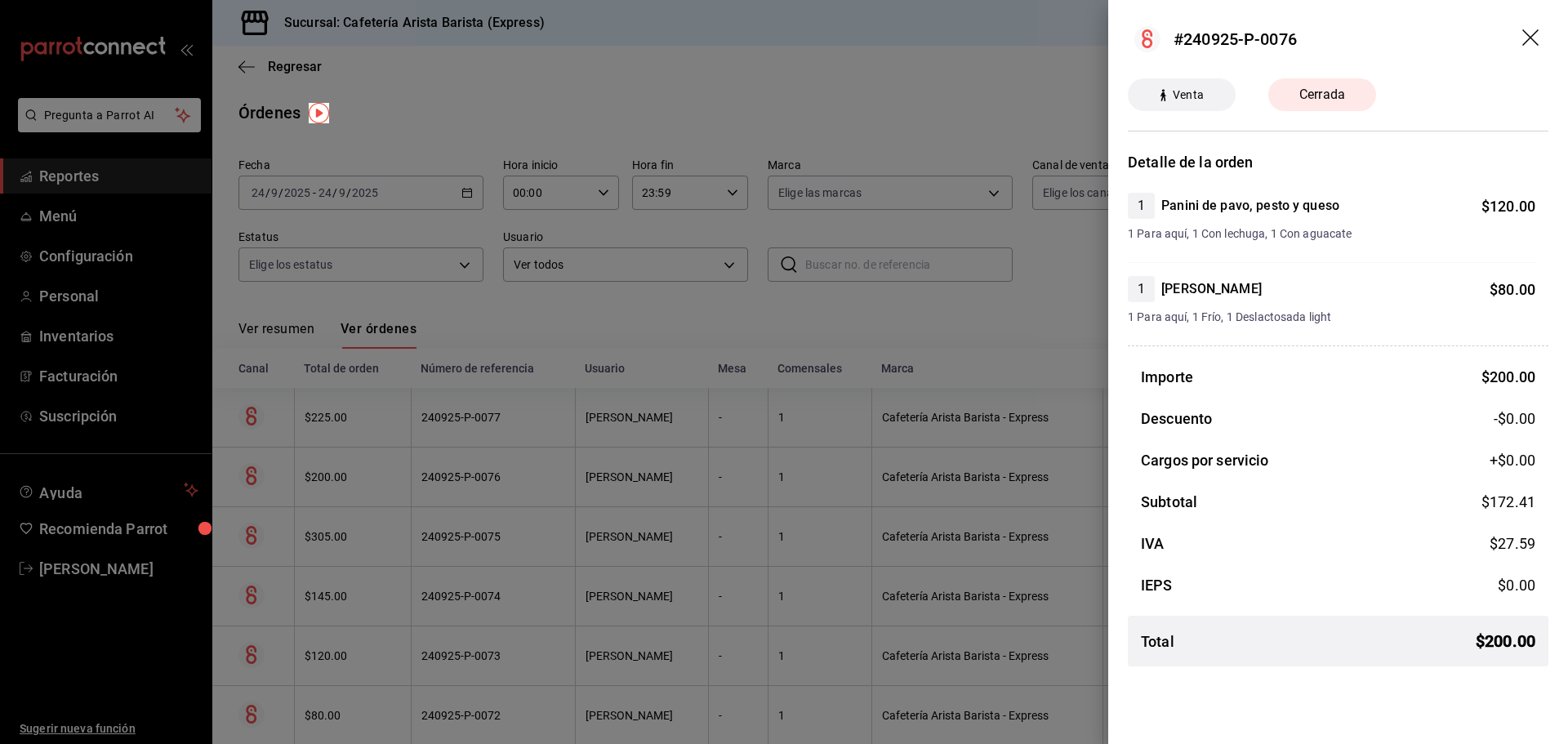
click at [344, 497] on div at bounding box center [784, 372] width 1568 height 744
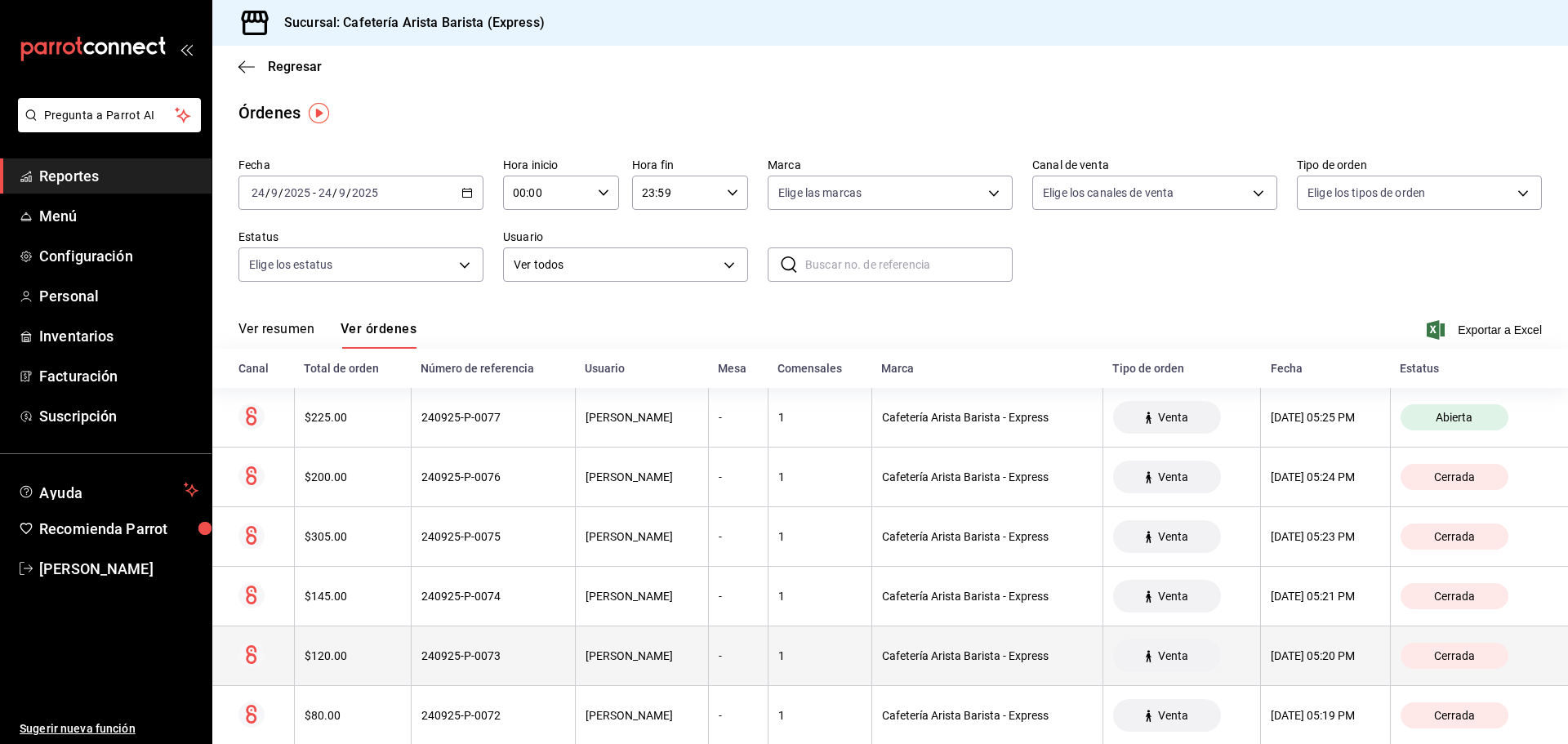
click at [370, 652] on div "$120.00" at bounding box center [352, 656] width 97 height 13
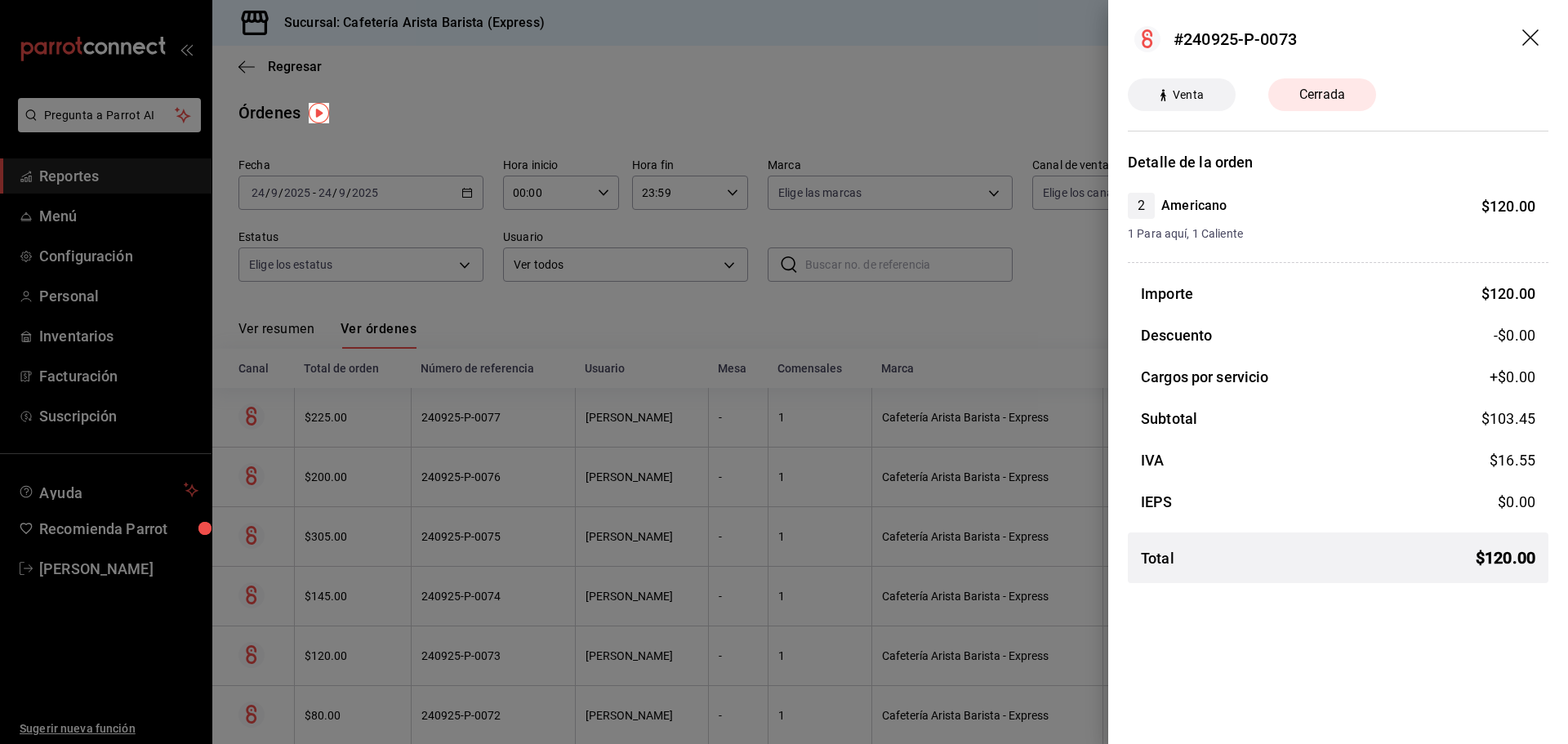
click at [359, 640] on div at bounding box center [784, 372] width 1568 height 744
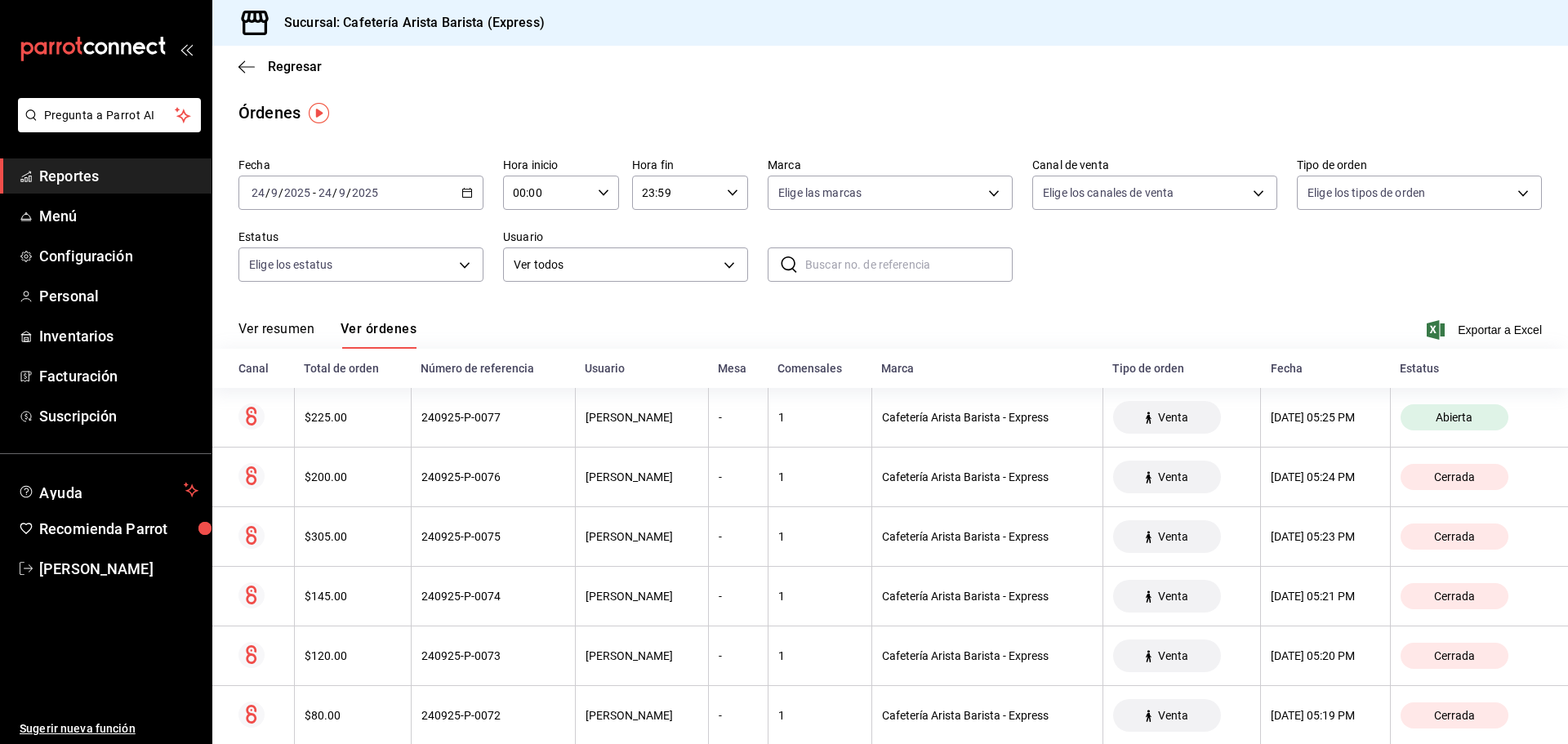
click at [366, 590] on div "$145.00" at bounding box center [352, 596] width 97 height 13
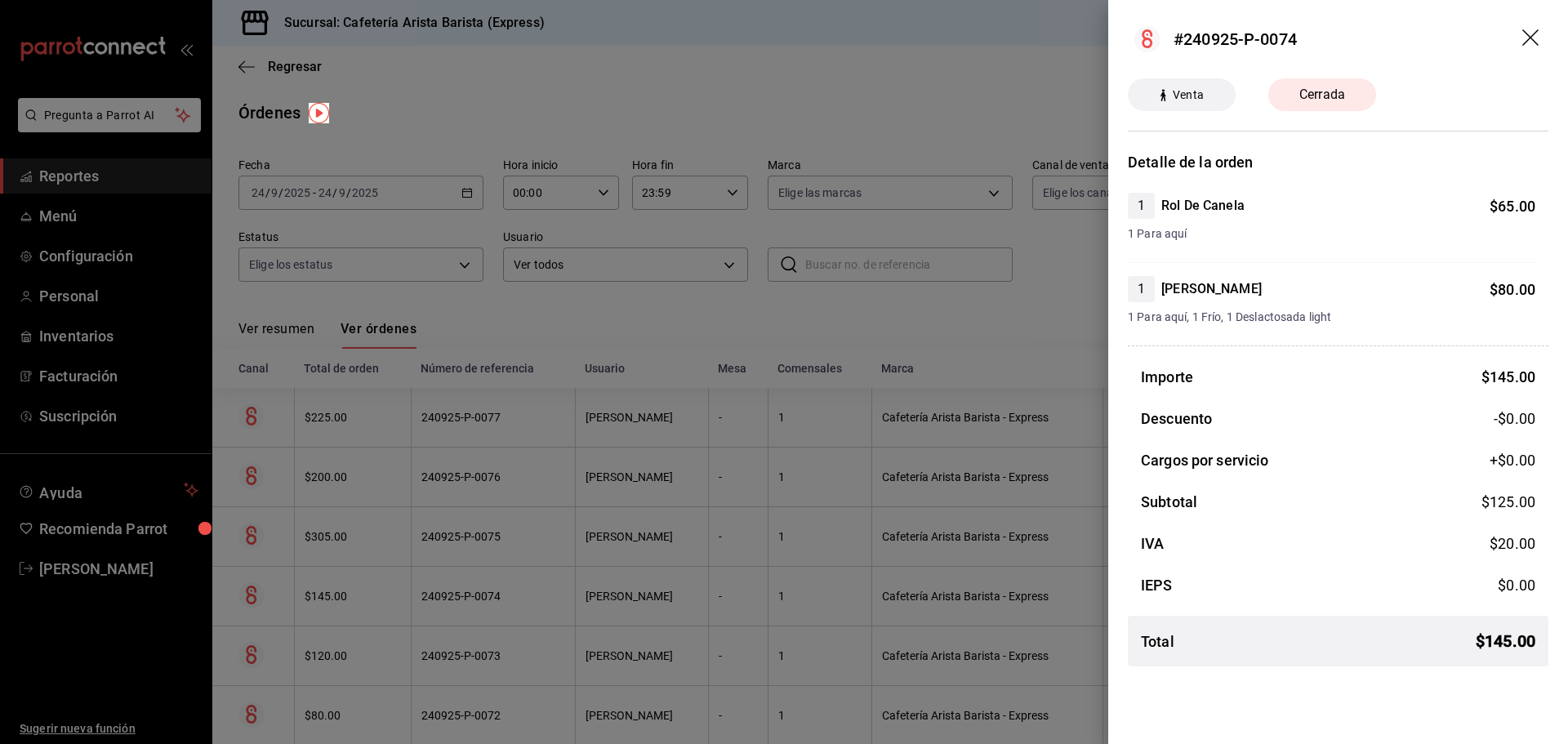
click at [370, 589] on div at bounding box center [784, 372] width 1568 height 744
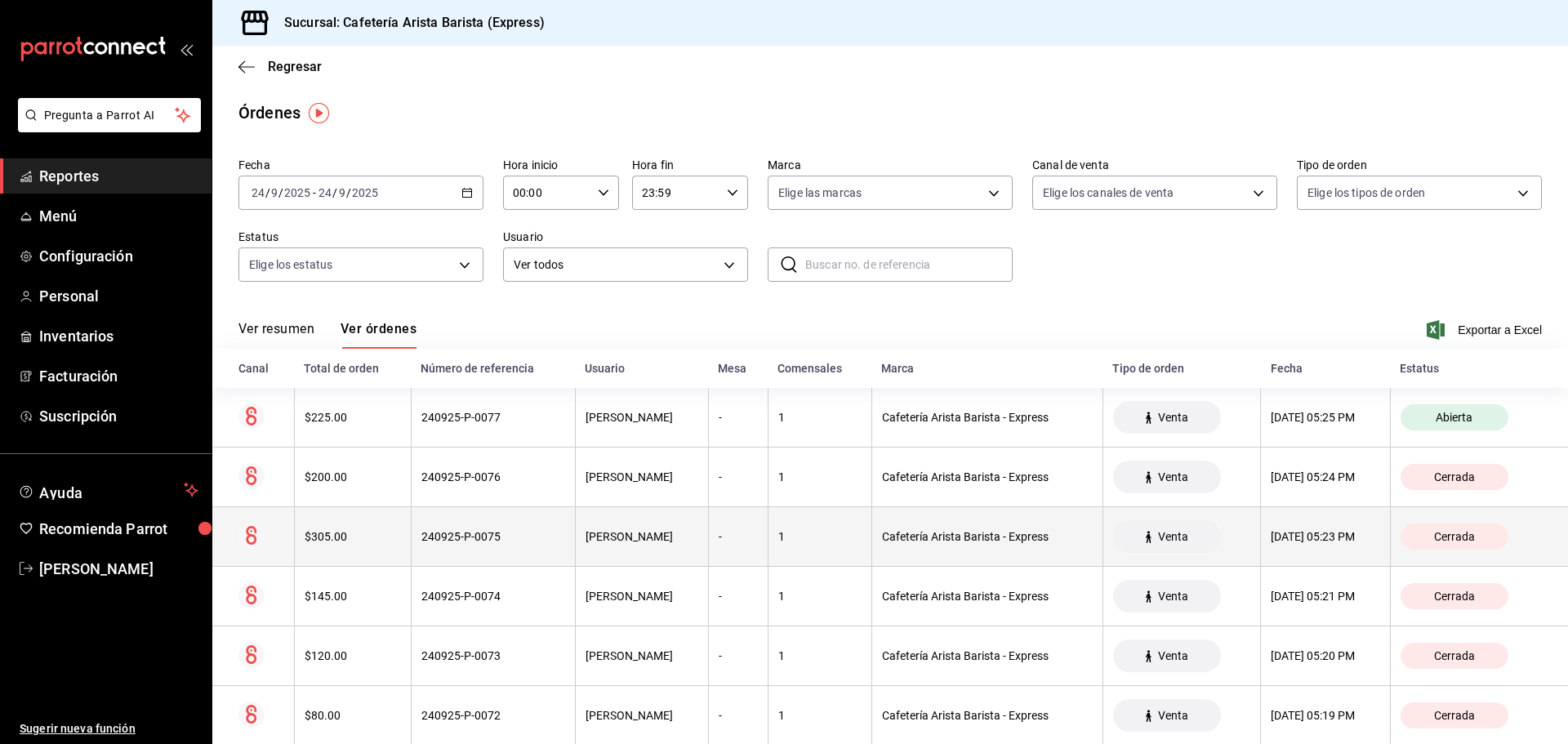
click at [383, 534] on th "$305.00" at bounding box center [352, 536] width 117 height 59
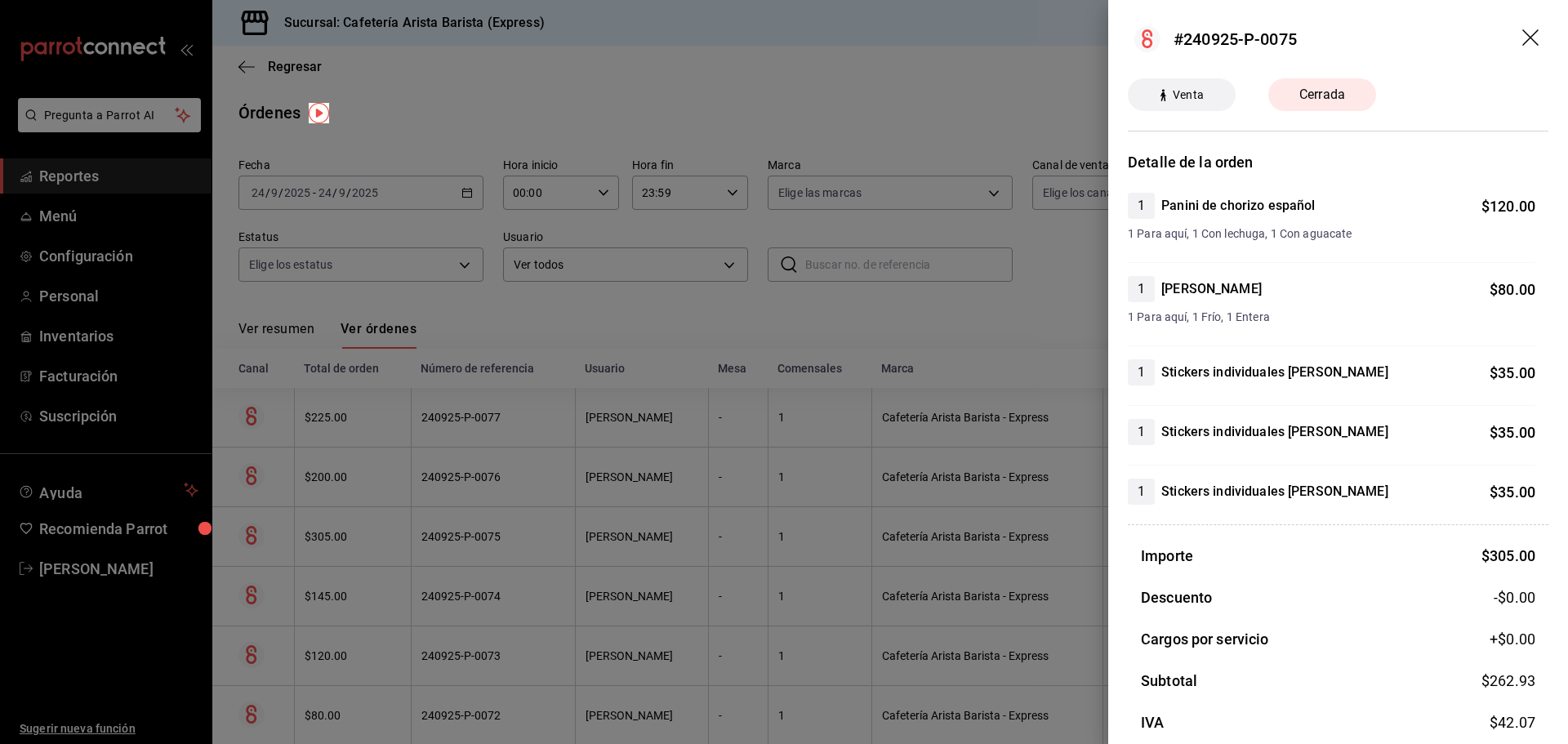
click at [383, 534] on div at bounding box center [784, 372] width 1568 height 744
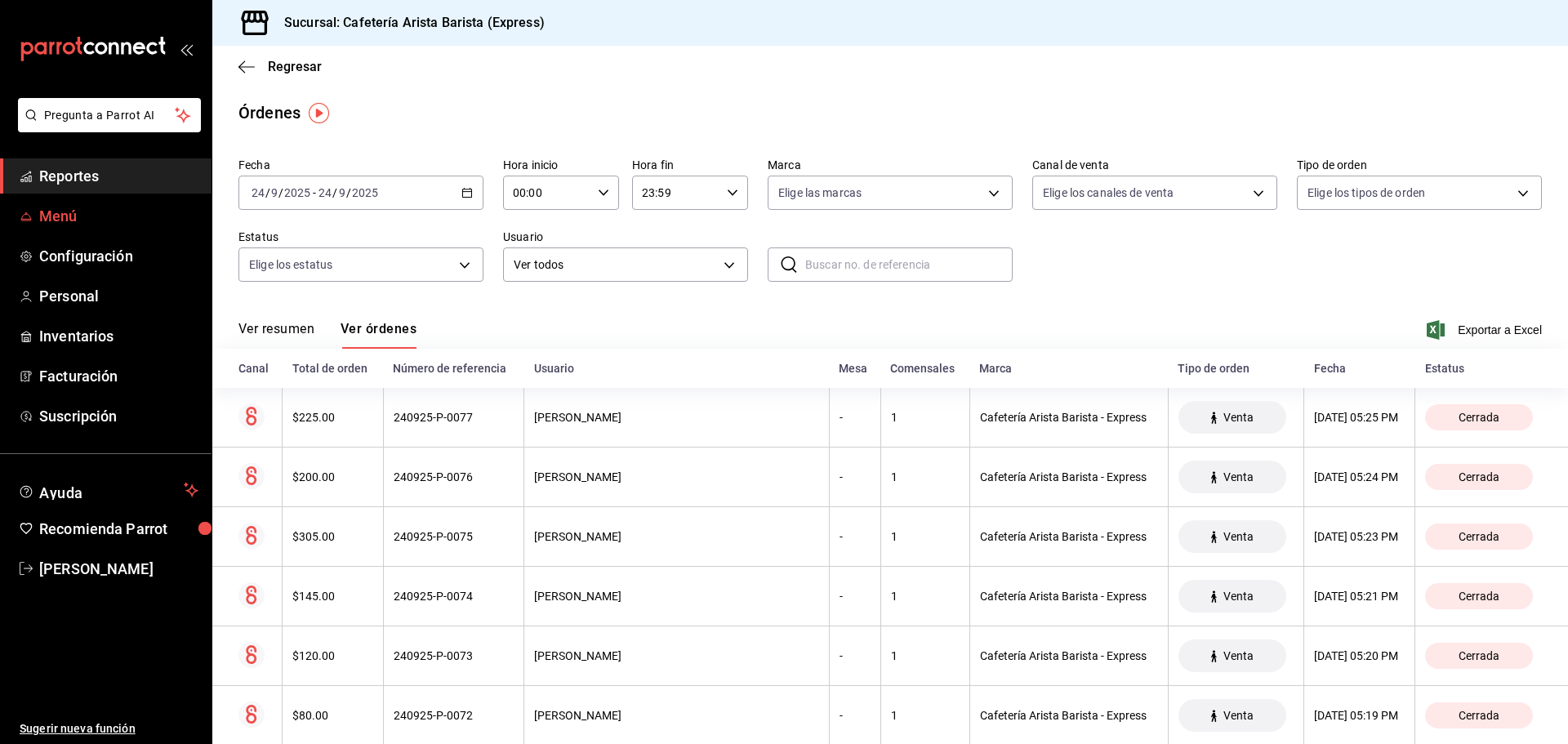
click at [89, 211] on span "Menú" at bounding box center [118, 216] width 159 height 22
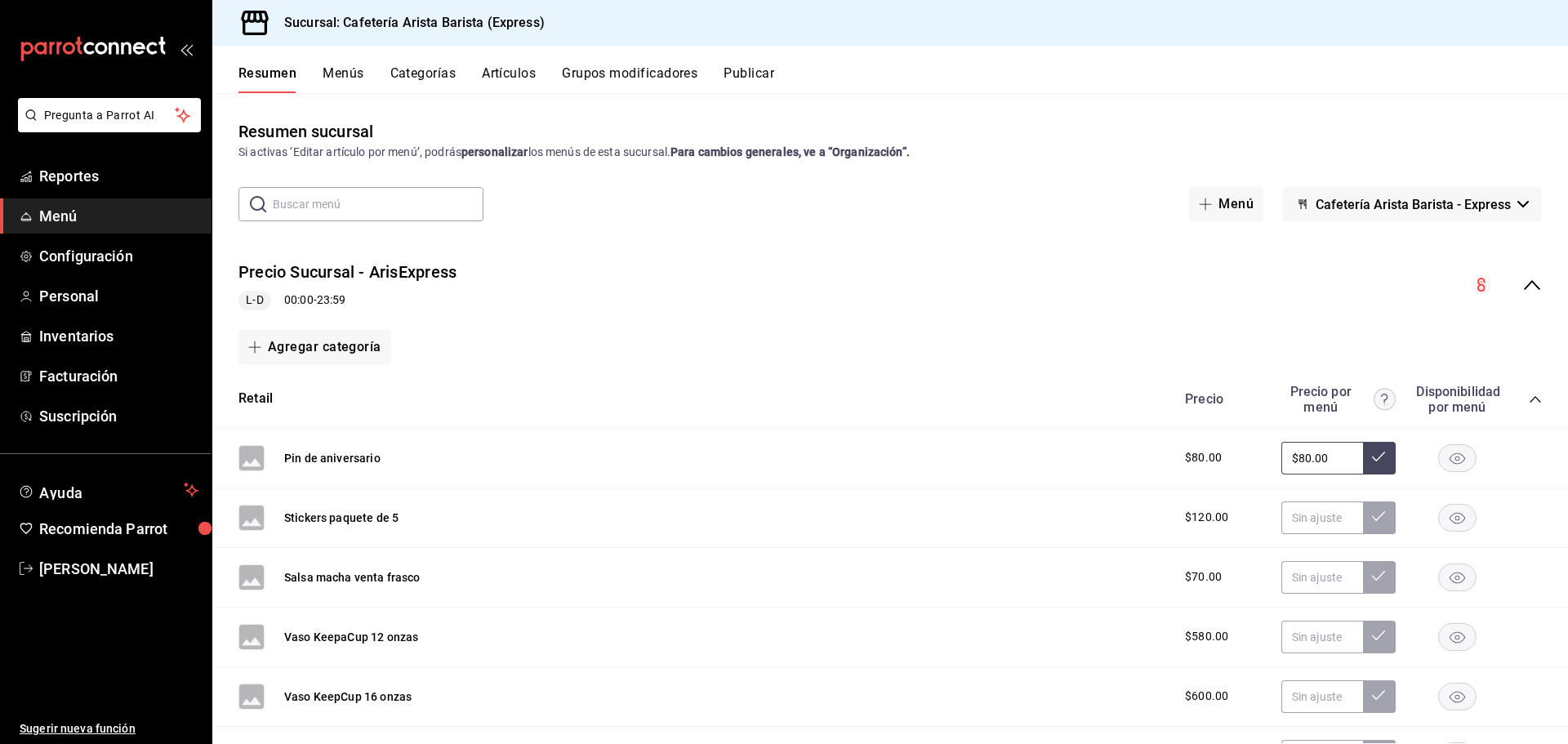
click at [381, 205] on input "text" at bounding box center [377, 204] width 210 height 33
click at [483, 67] on button "Artículos" at bounding box center [508, 79] width 54 height 28
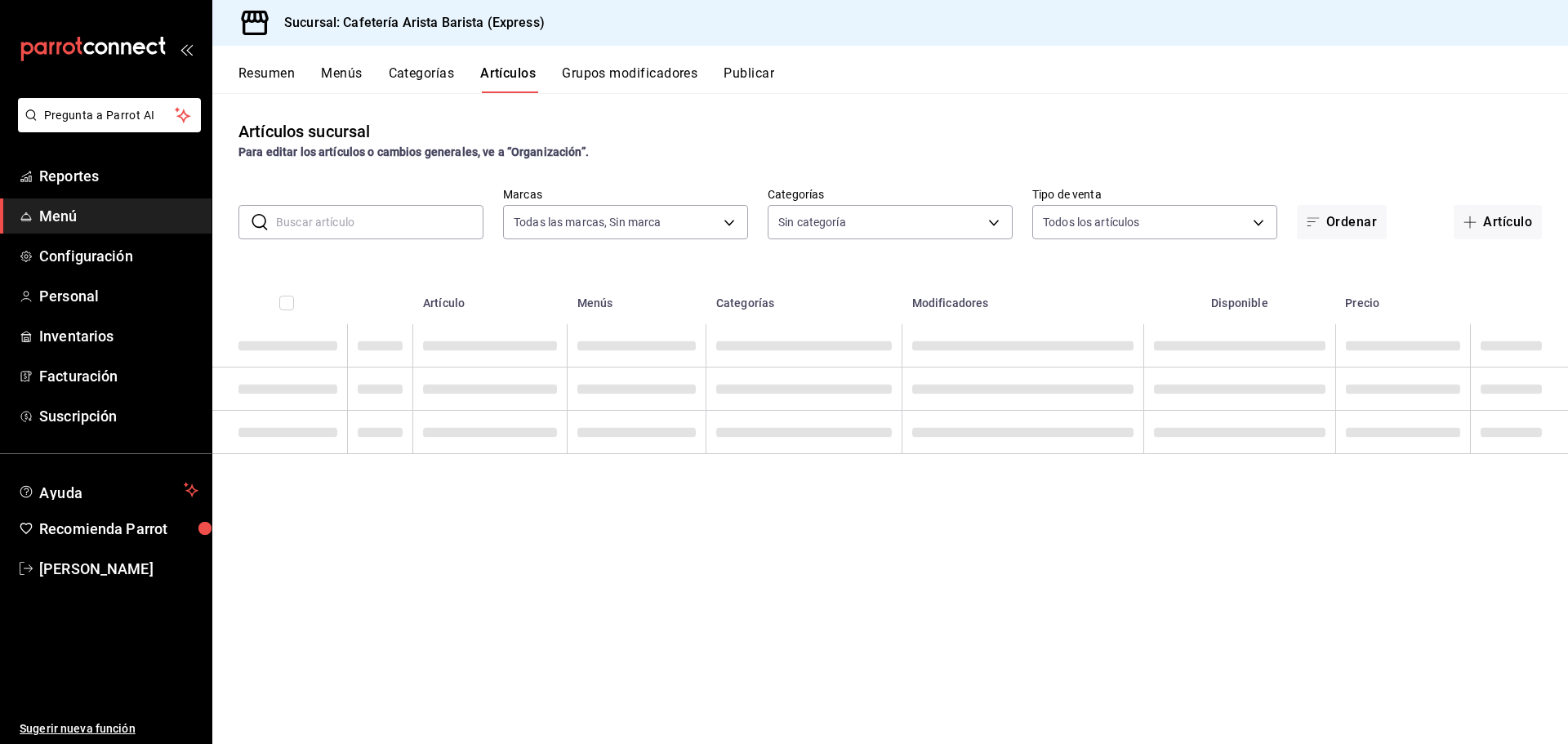
type input "1aa7263e-2fd1-44cb-84e9-62954ac4e21b"
type input "00d93563-4c88-4512-9b3b-d469c054ceba,6f893c54-e7c3-43ef-9236-d09dadec2844,296ad…"
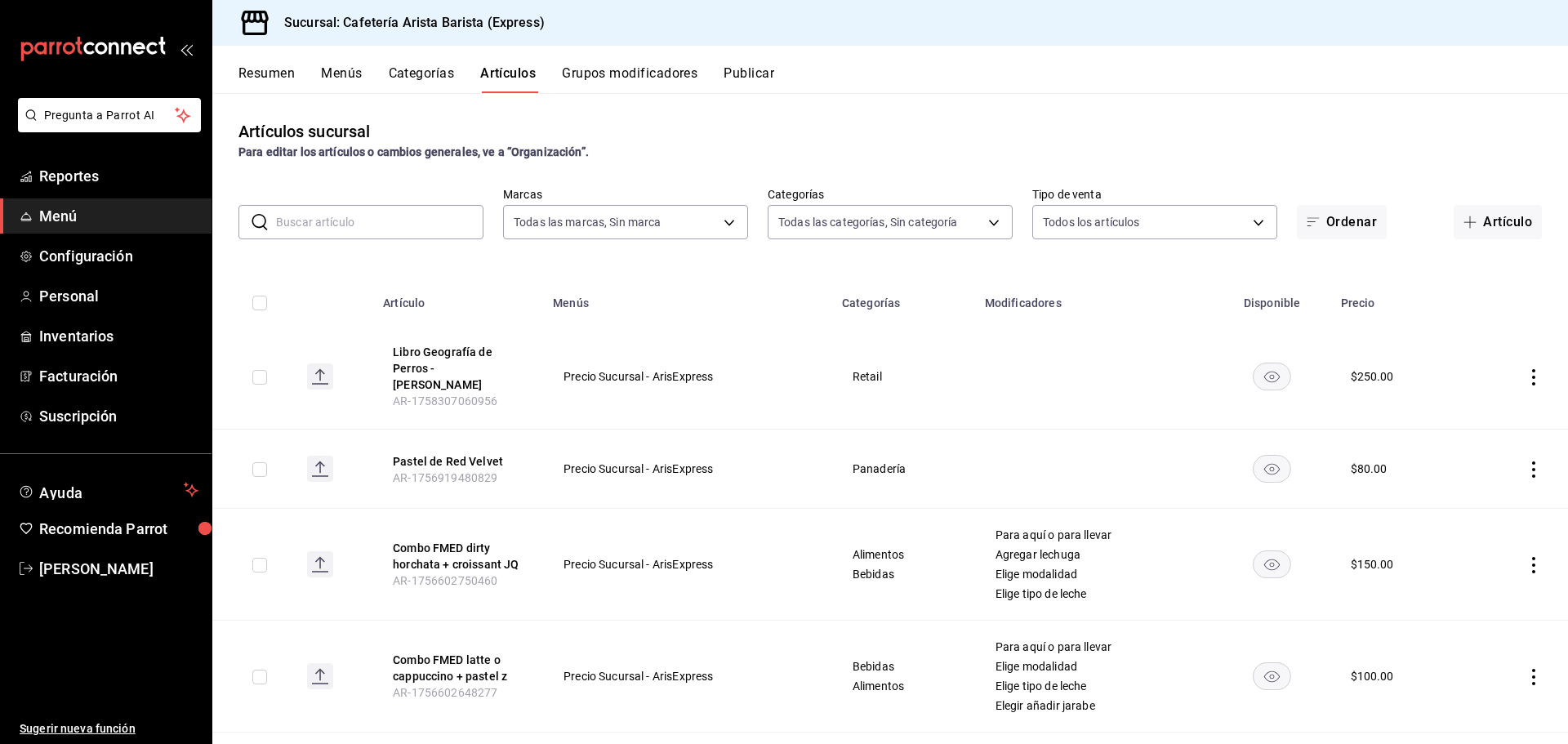
click at [372, 231] on input "text" at bounding box center [380, 222] width 208 height 33
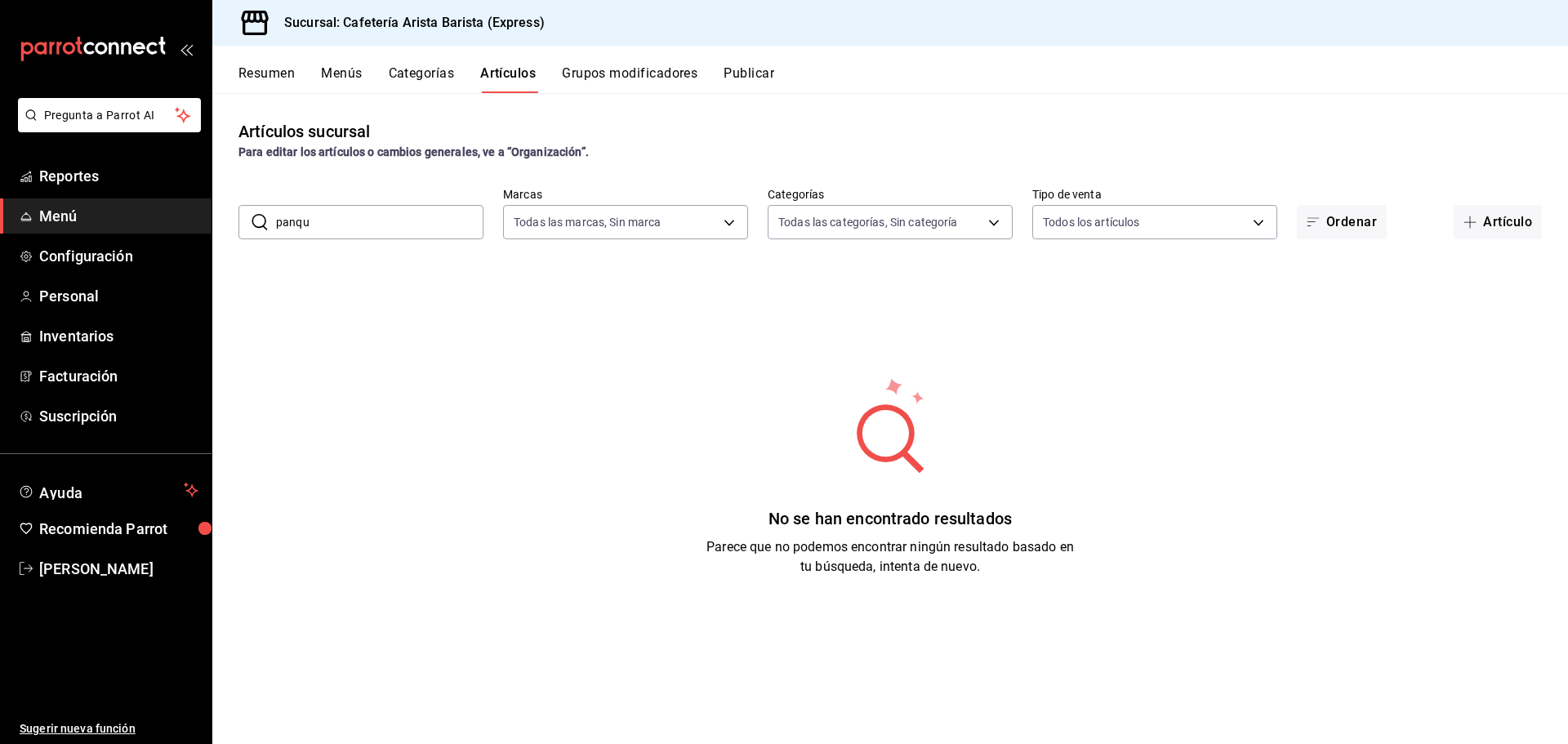
type input "panqu"
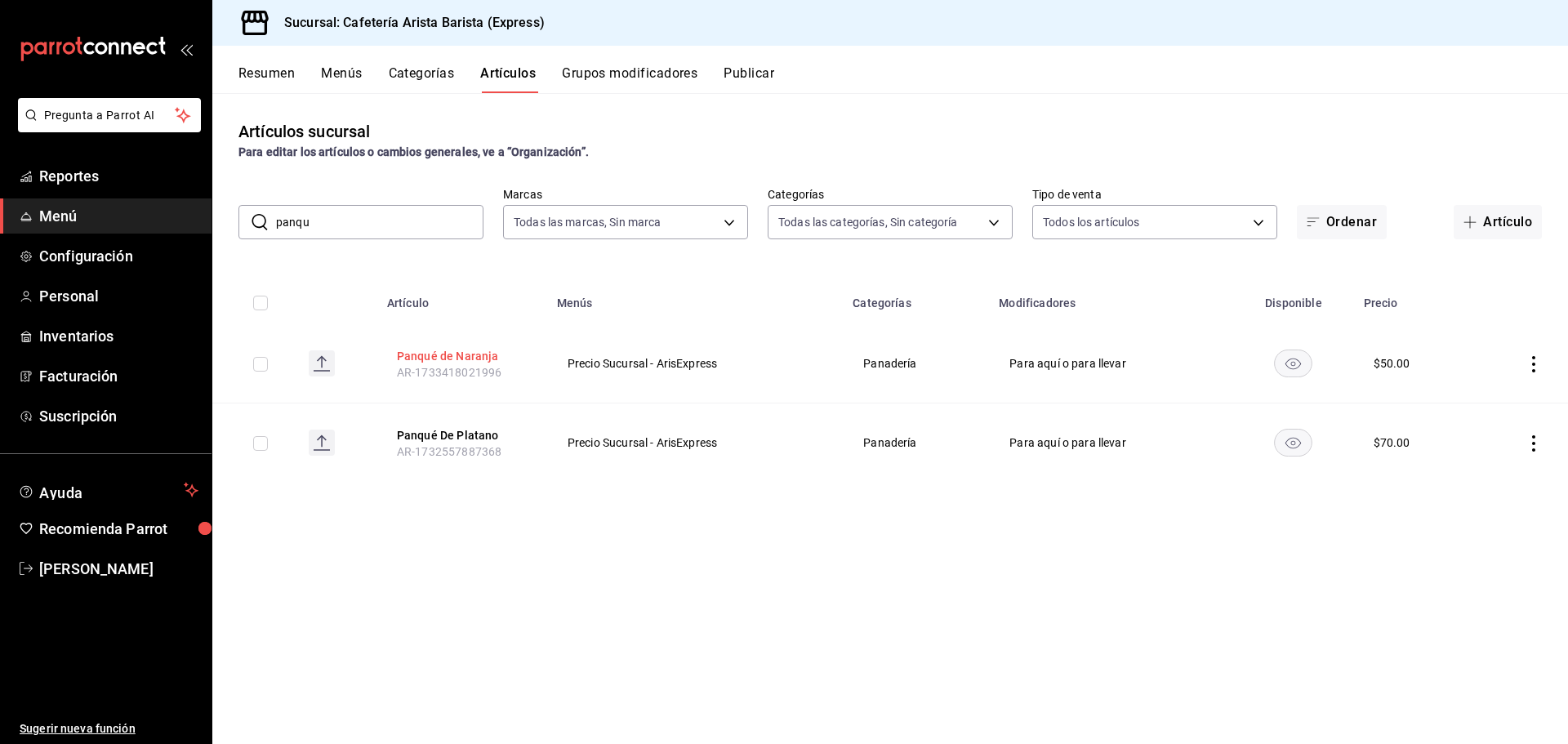
click at [477, 351] on button "Panqué de Naranja" at bounding box center [461, 356] width 130 height 16
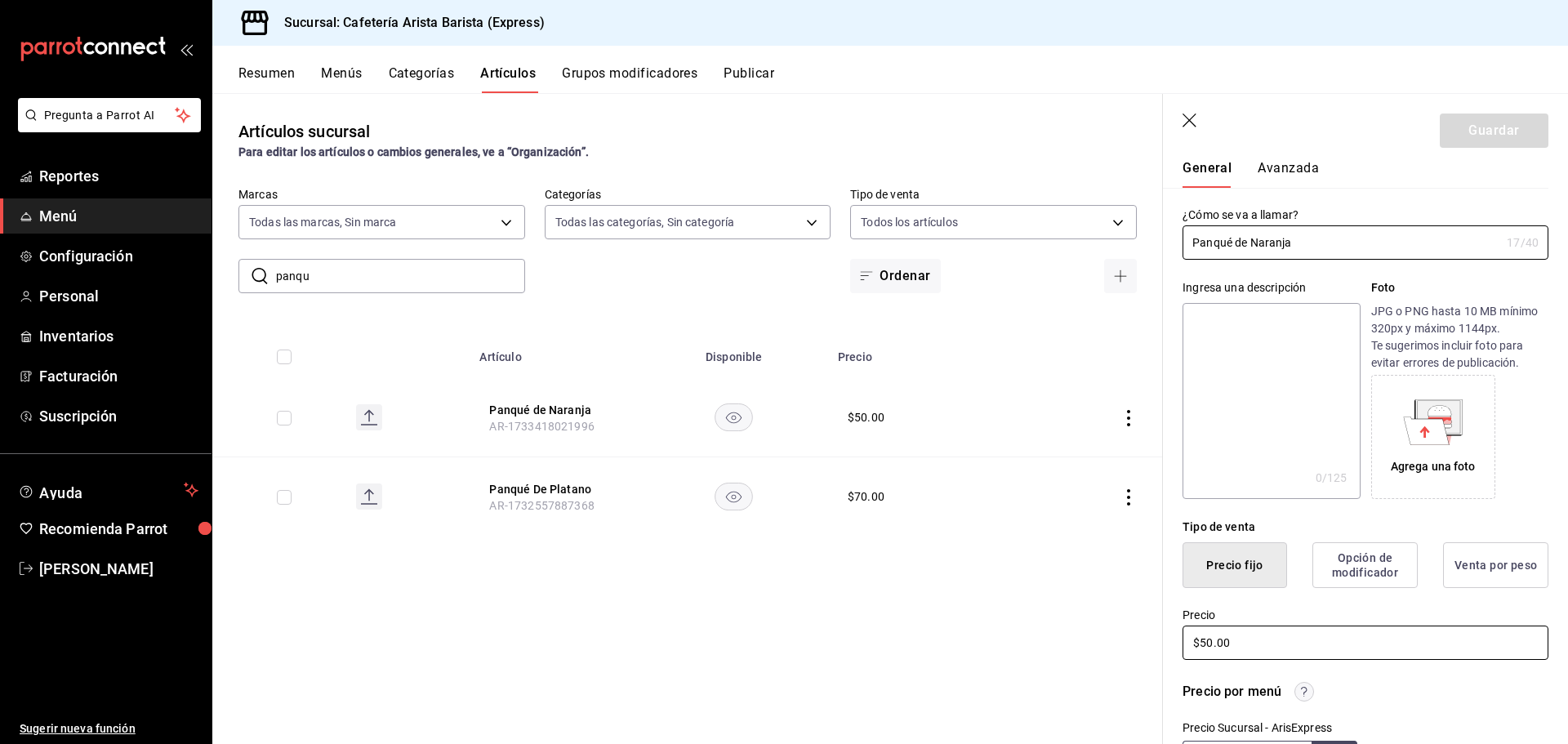
scroll to position [163, 0]
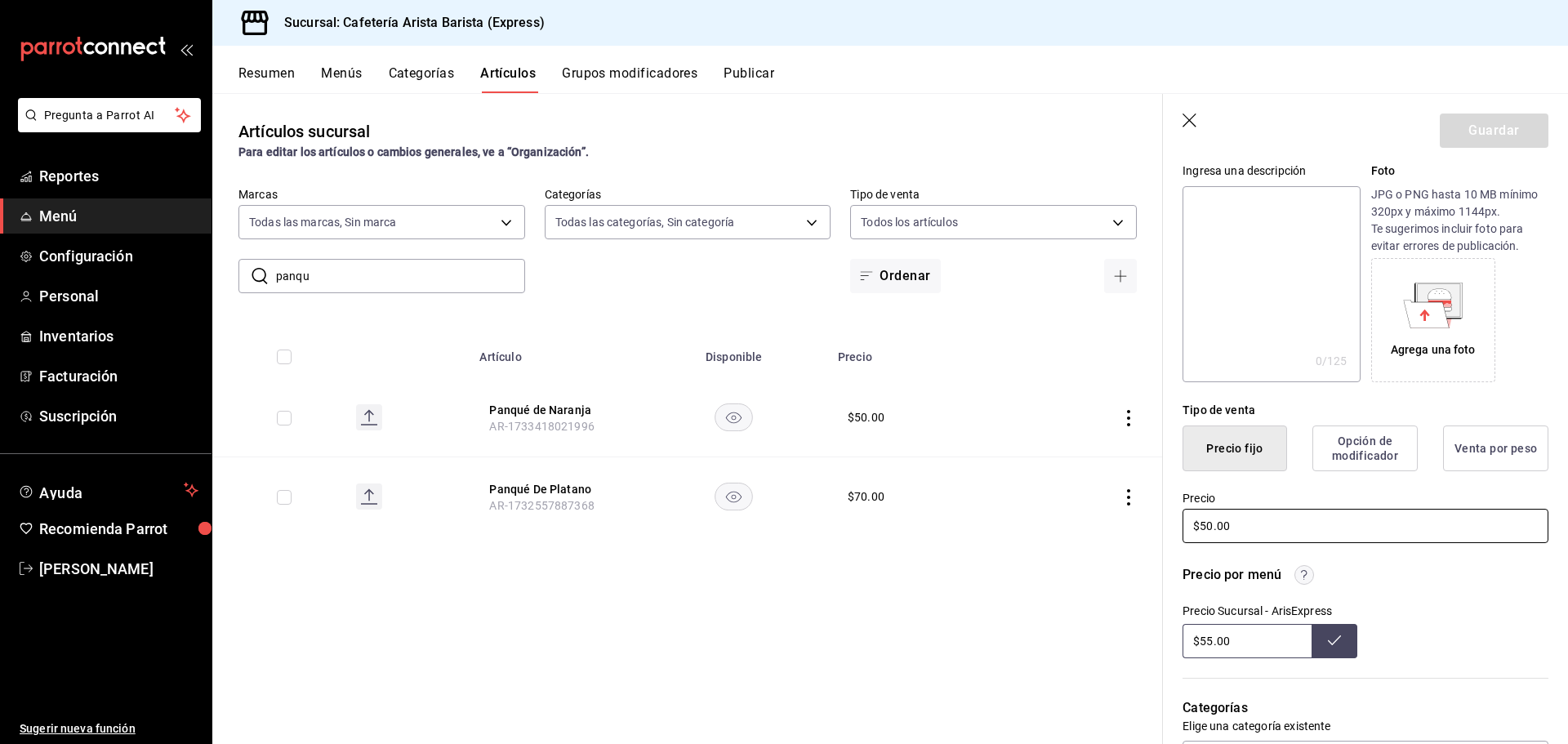
click at [1212, 528] on input "$50.00" at bounding box center [1365, 526] width 366 height 35
type input "$5.00"
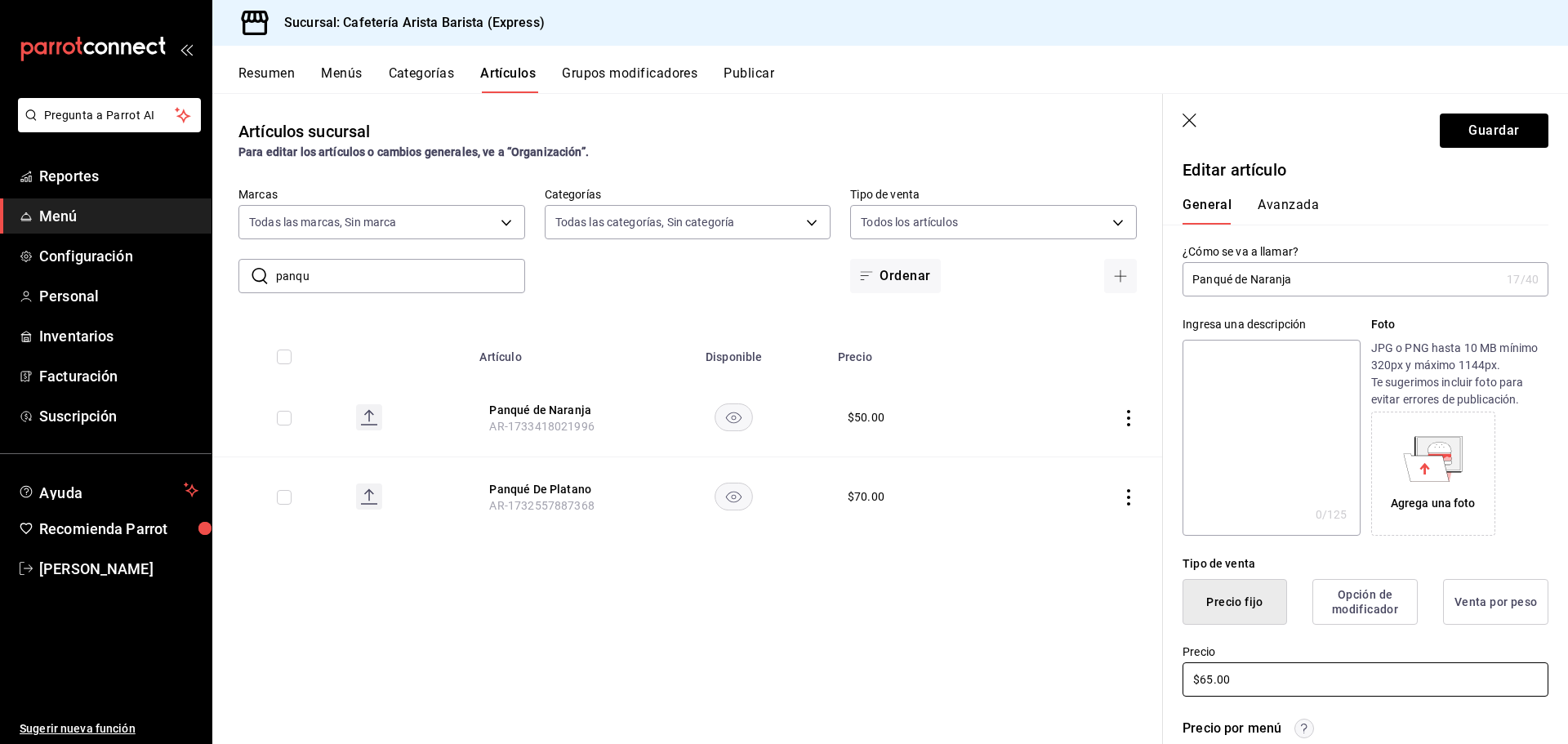
scroll to position [0, 0]
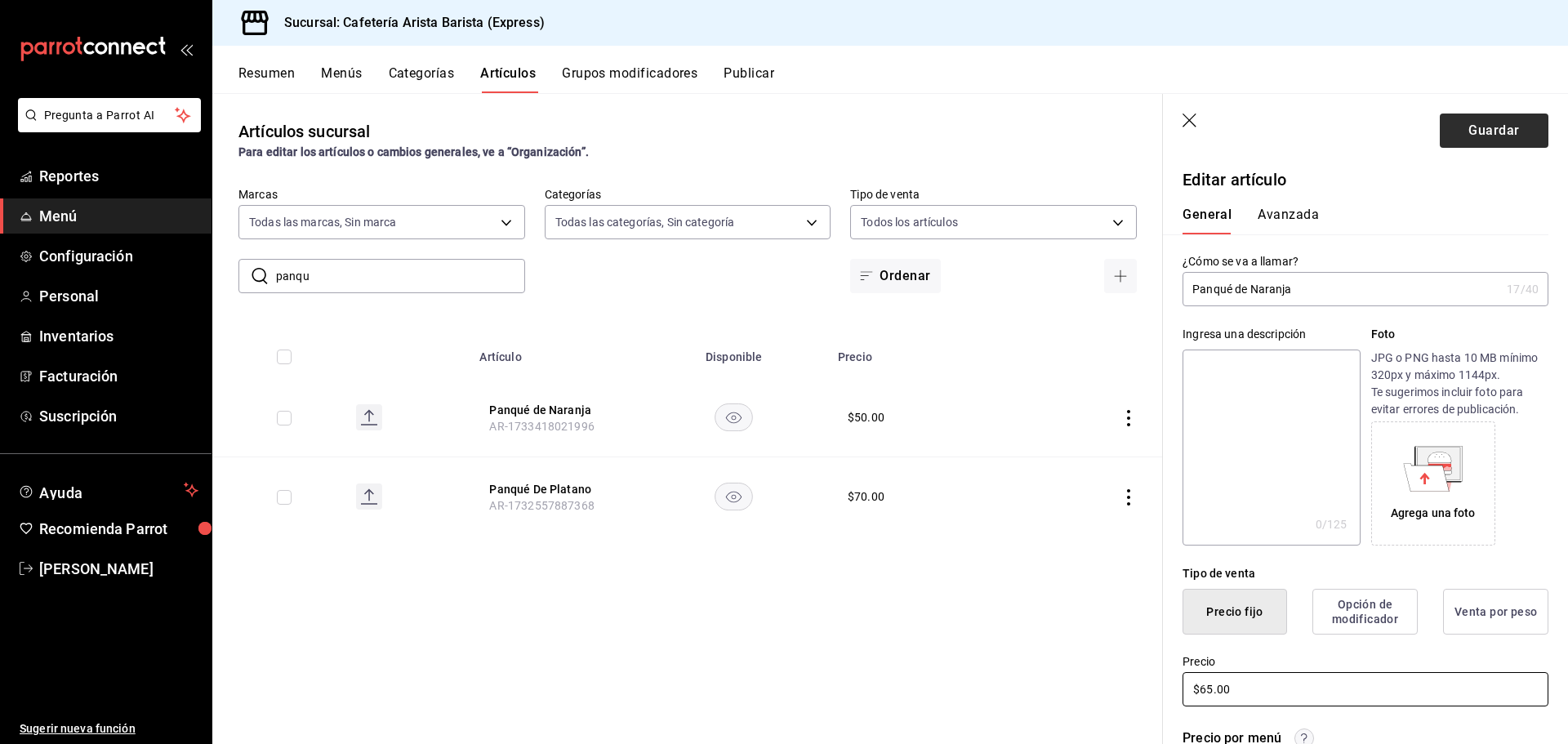
type input "$65.00"
click at [1501, 126] on button "Guardar" at bounding box center [1493, 131] width 108 height 35
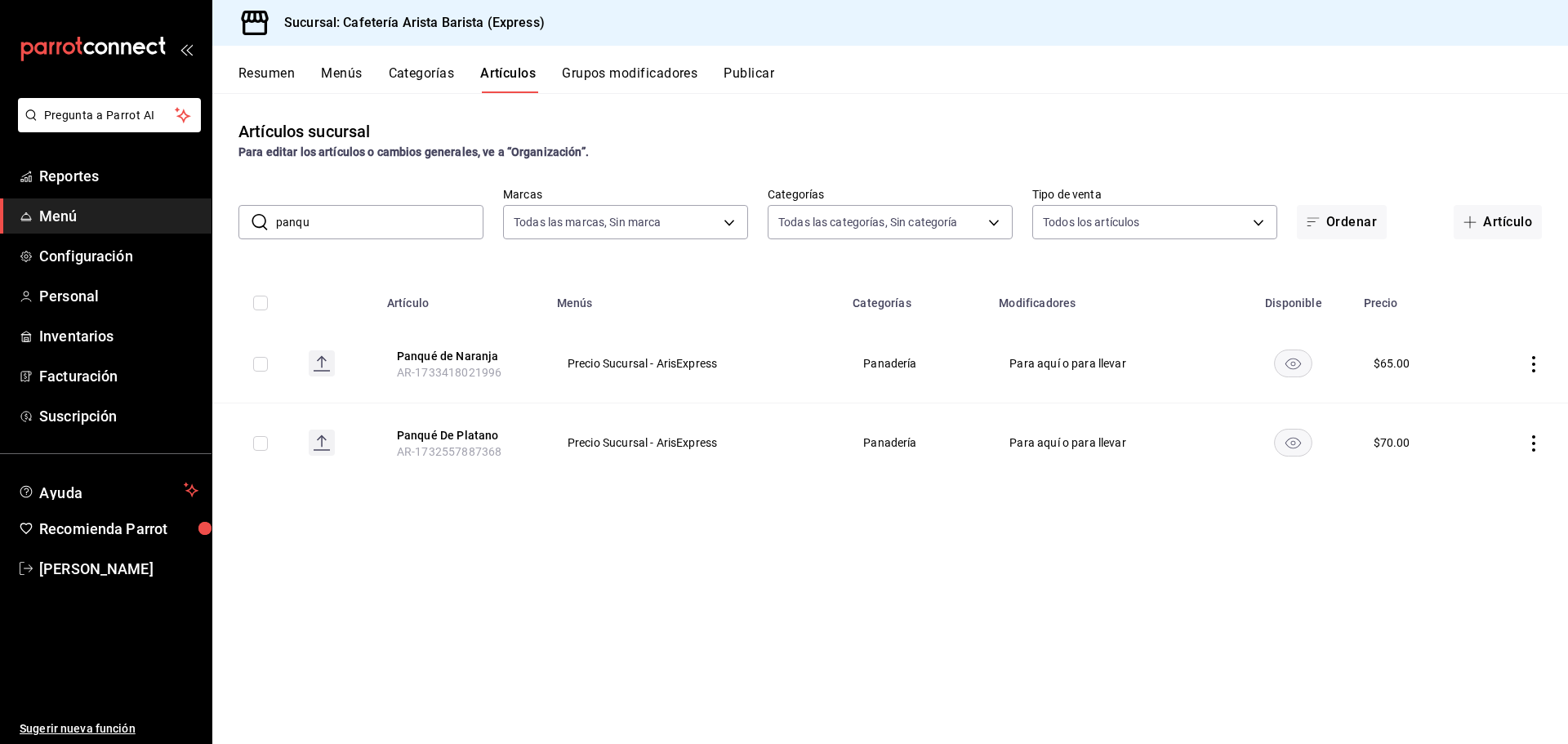
click at [765, 87] on button "Publicar" at bounding box center [748, 79] width 51 height 28
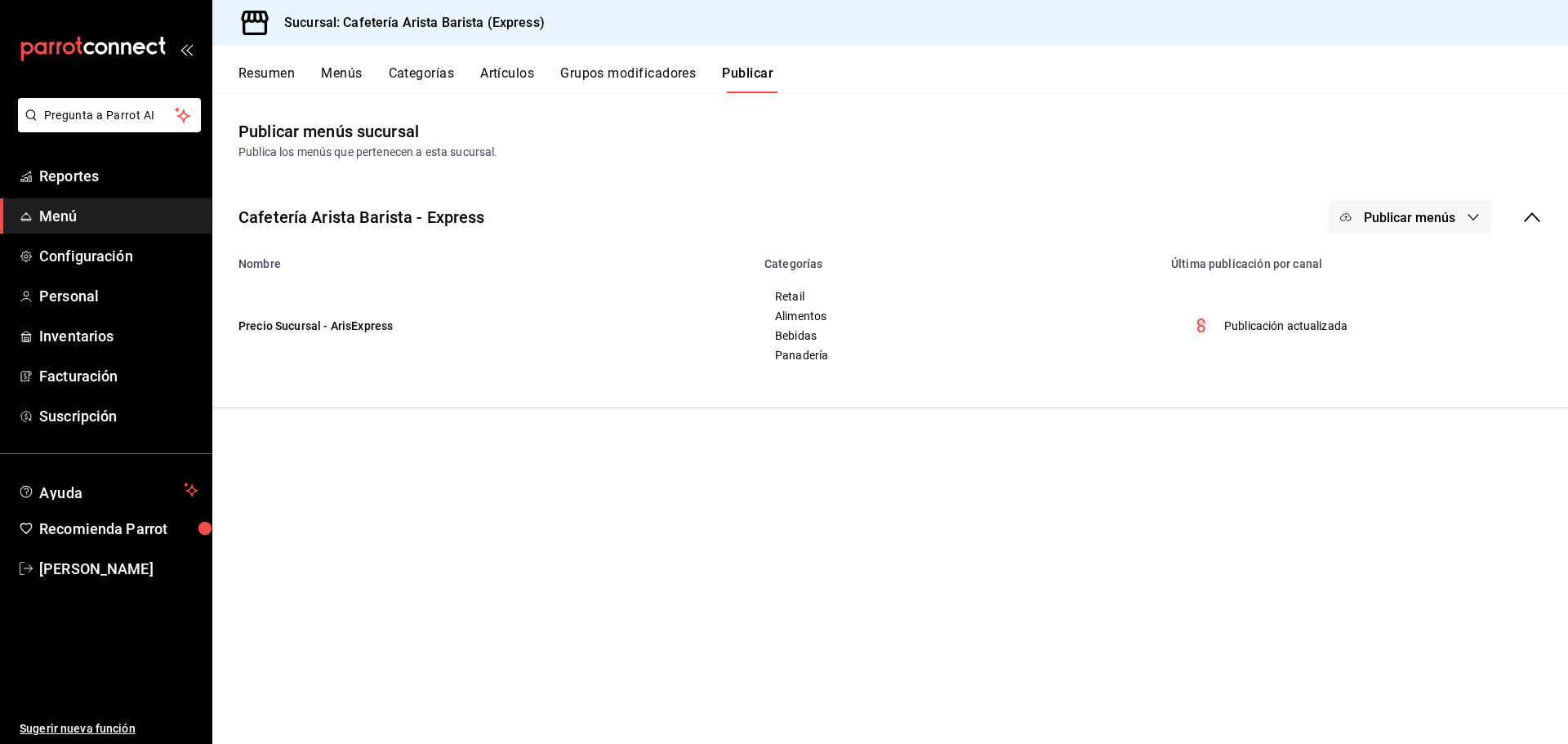
click at [1432, 216] on span "Publicar menús" at bounding box center [1409, 217] width 91 height 15
click at [1422, 273] on span "Punto de venta" at bounding box center [1433, 270] width 78 height 17
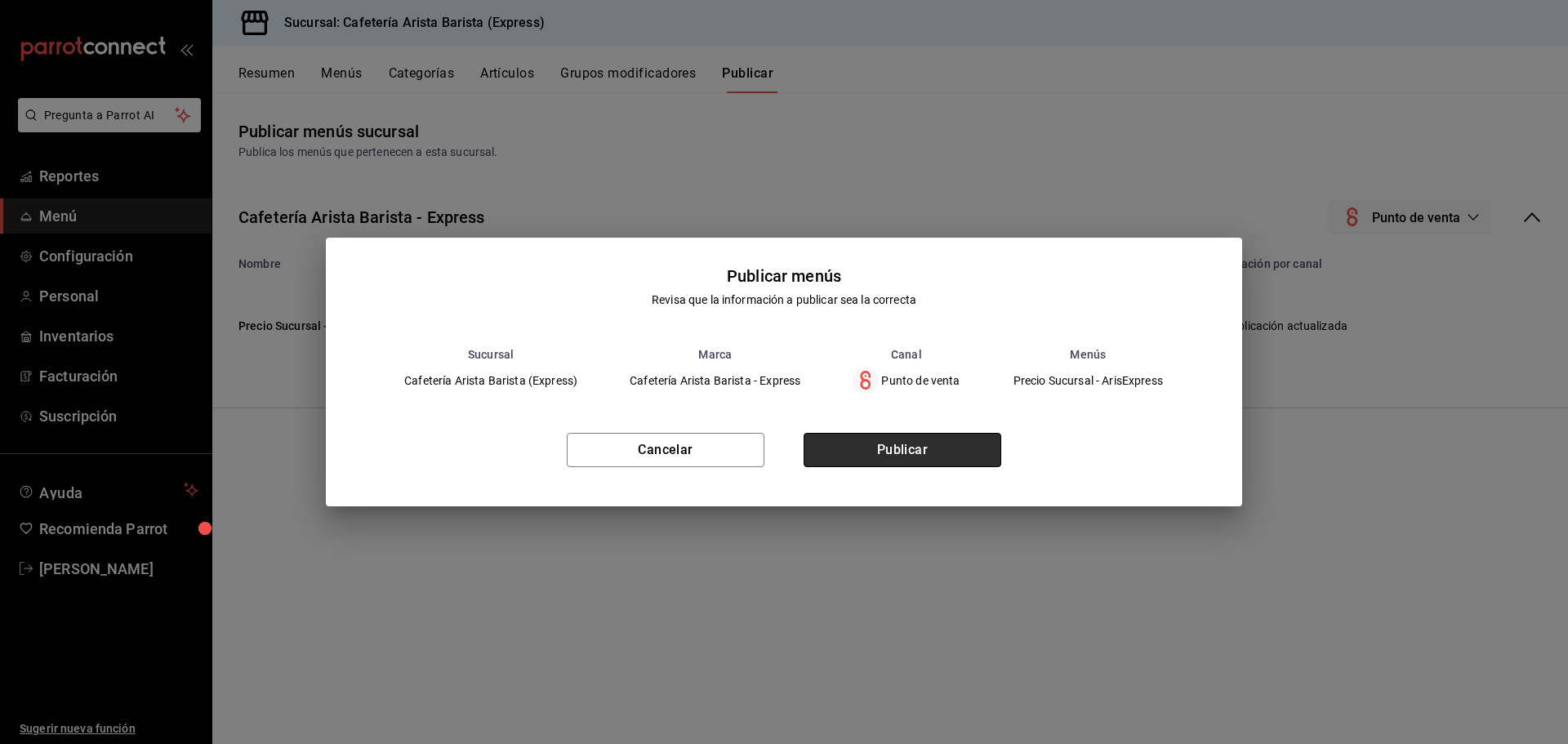
click at [973, 438] on button "Publicar" at bounding box center [902, 450] width 198 height 35
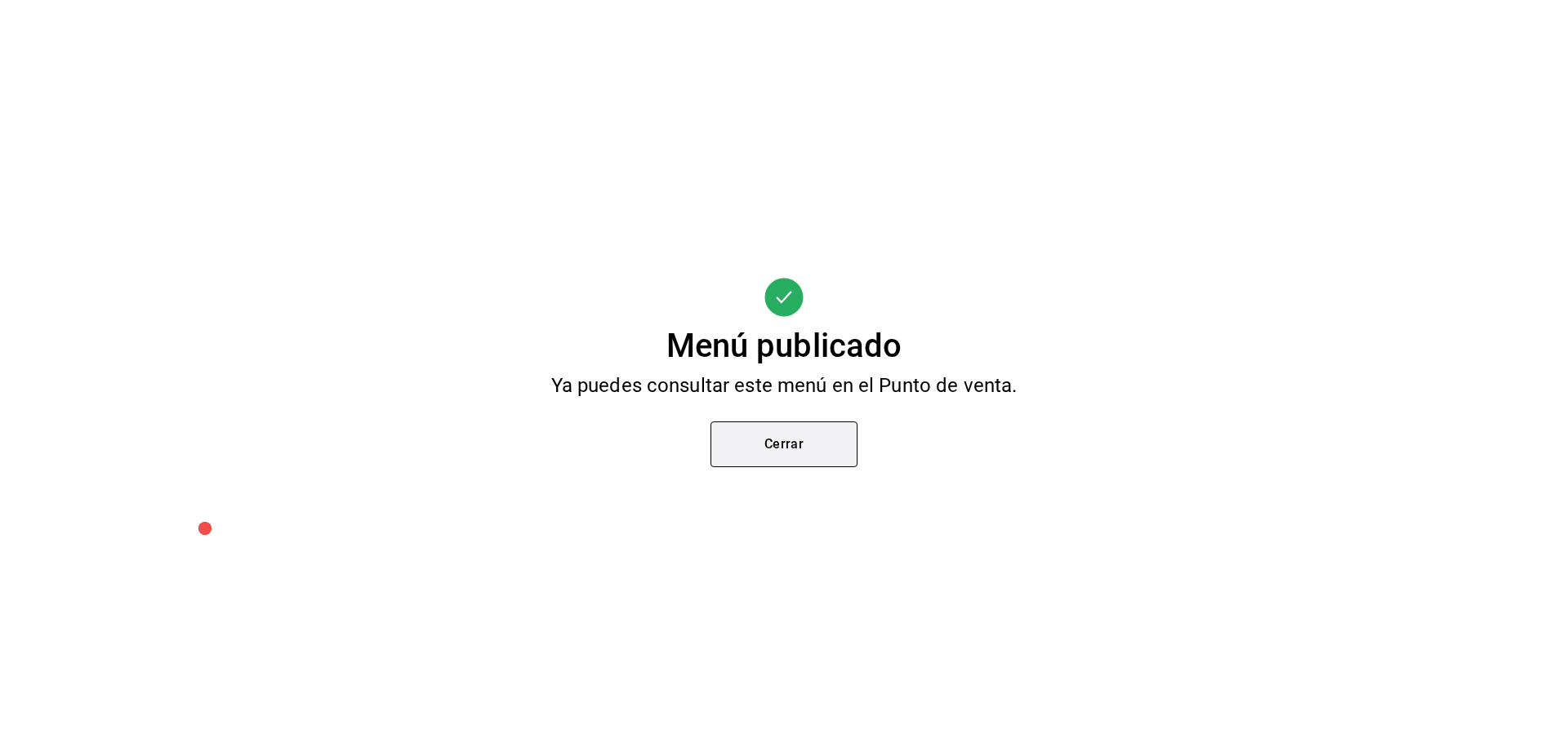
click at [803, 433] on button "Cerrar" at bounding box center [784, 445] width 147 height 46
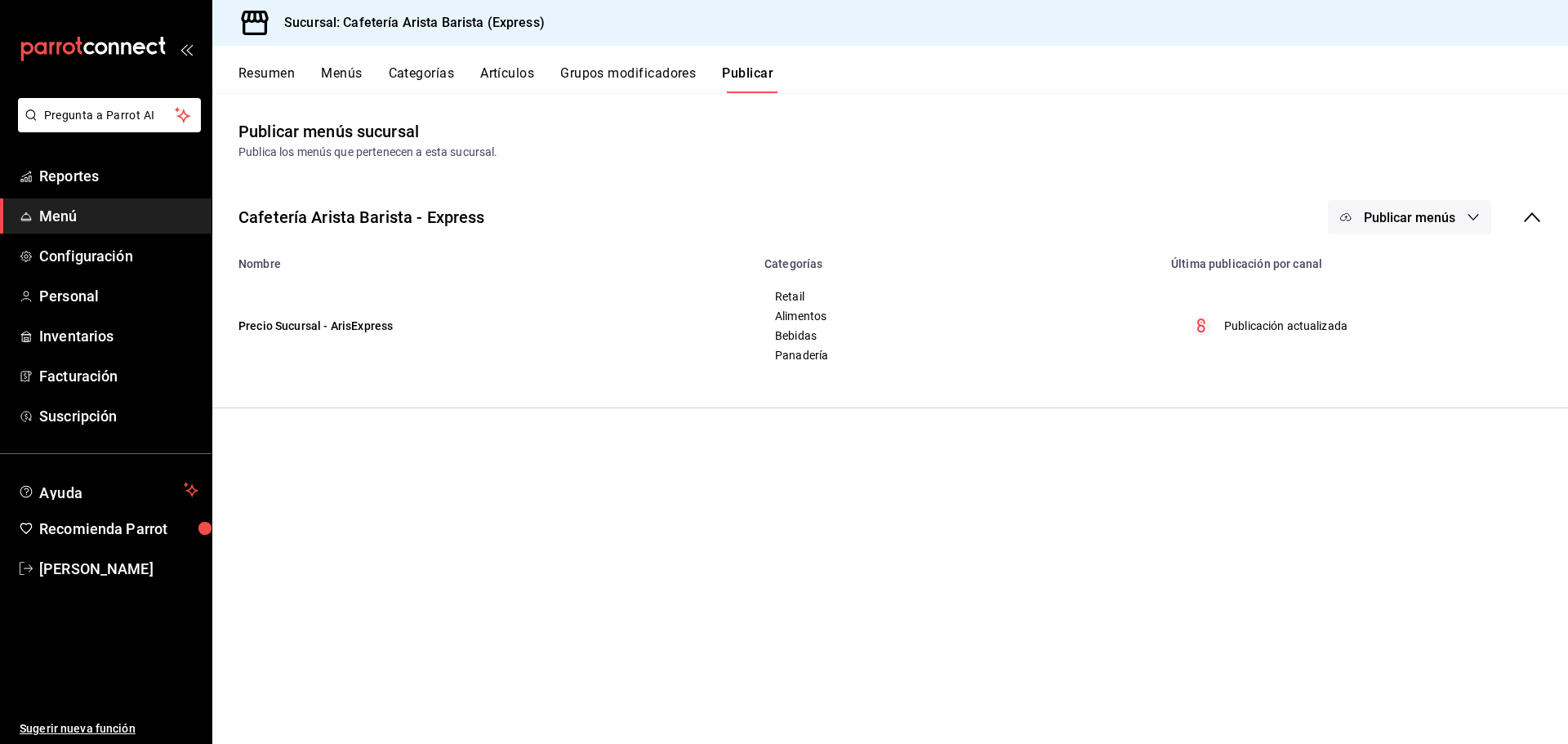
click at [276, 74] on button "Resumen" at bounding box center [266, 79] width 56 height 28
